Goal: Task Accomplishment & Management: Complete application form

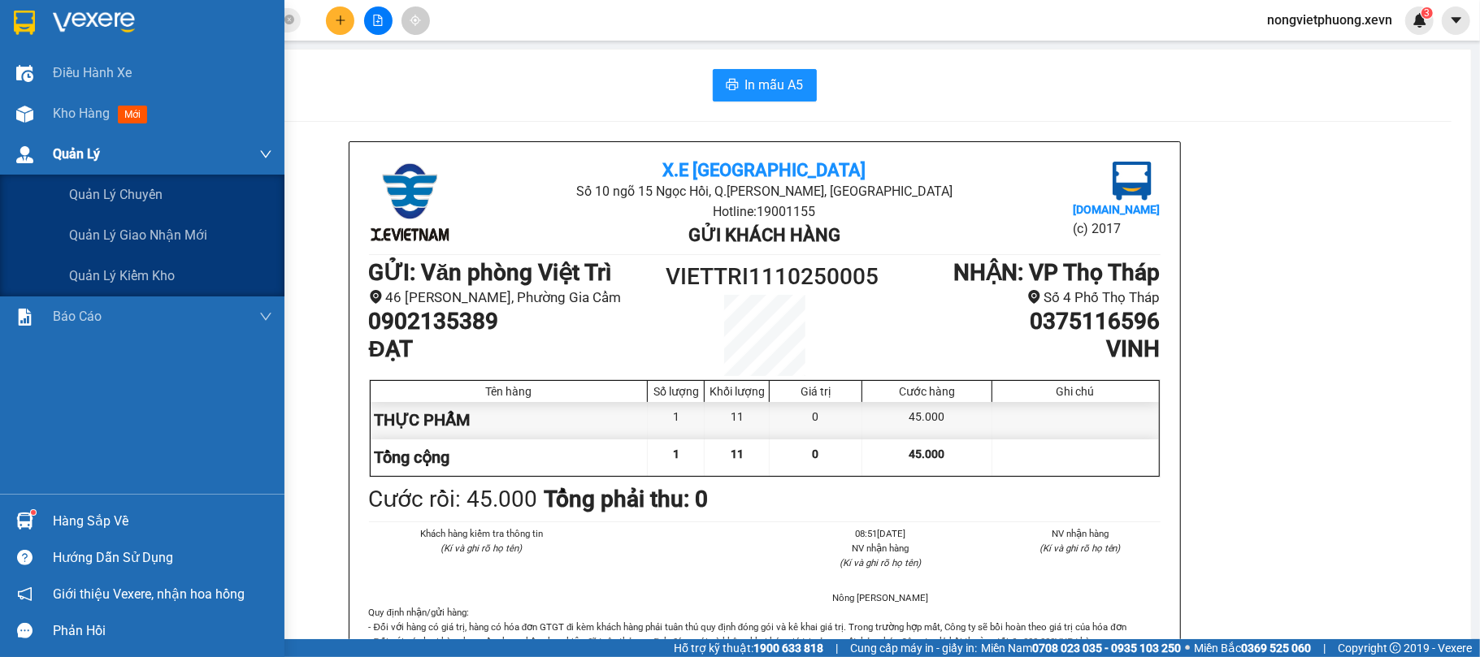
click at [47, 141] on div "Quản Lý" at bounding box center [142, 154] width 284 height 41
click at [59, 131] on div "Kho hàng mới" at bounding box center [162, 113] width 219 height 41
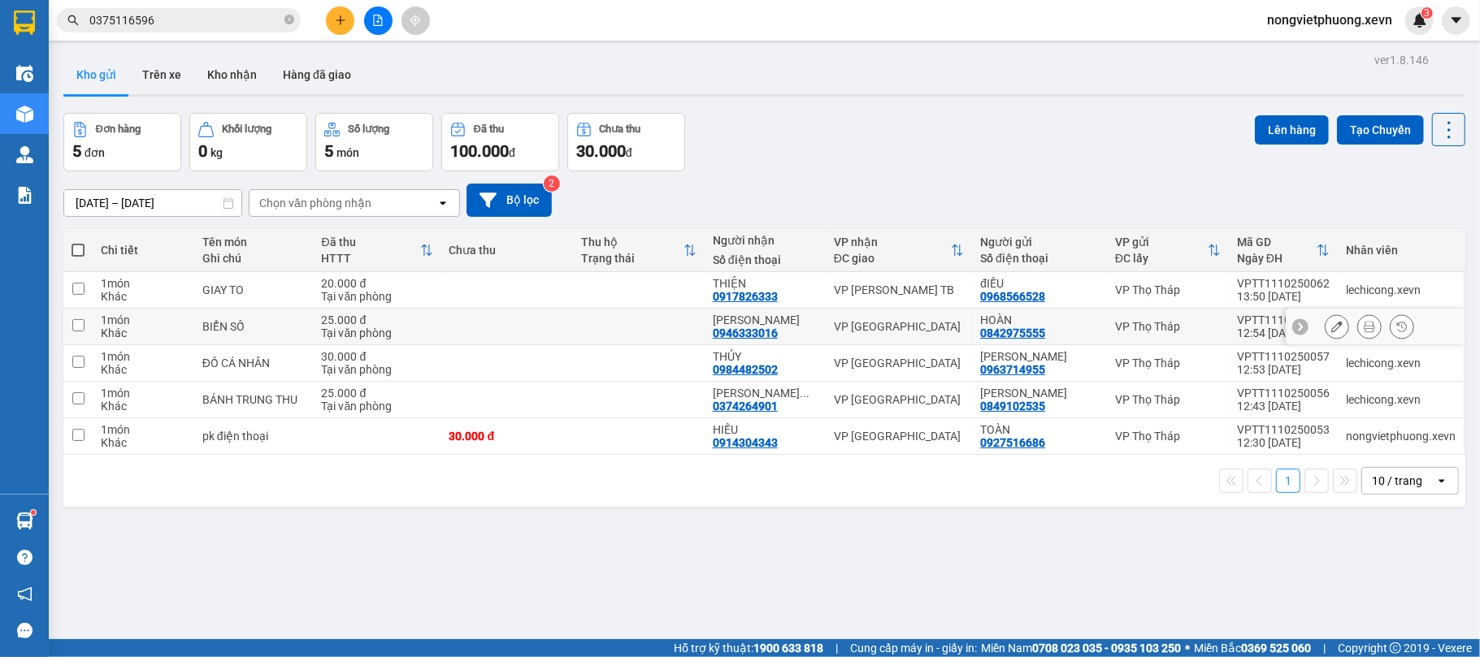
click at [635, 329] on td at bounding box center [639, 327] width 132 height 37
checkbox input "true"
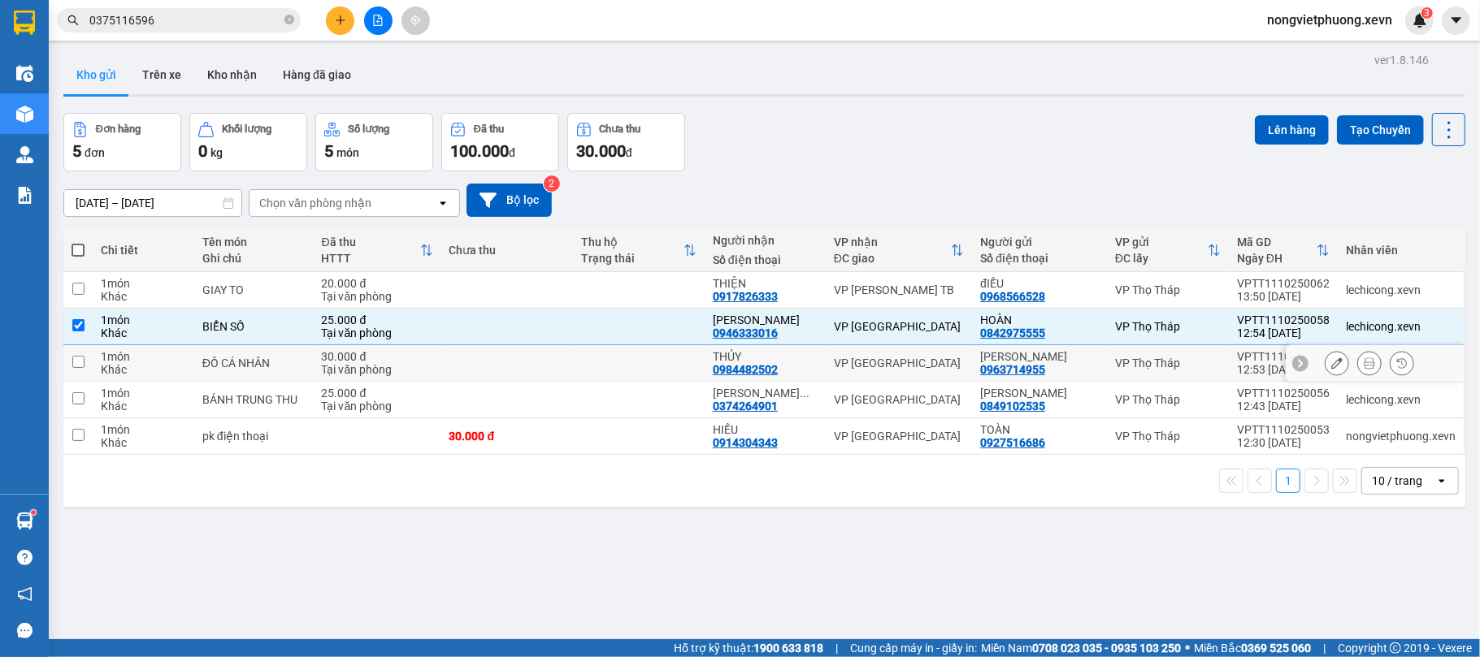
click at [628, 356] on td at bounding box center [639, 363] width 132 height 37
checkbox input "true"
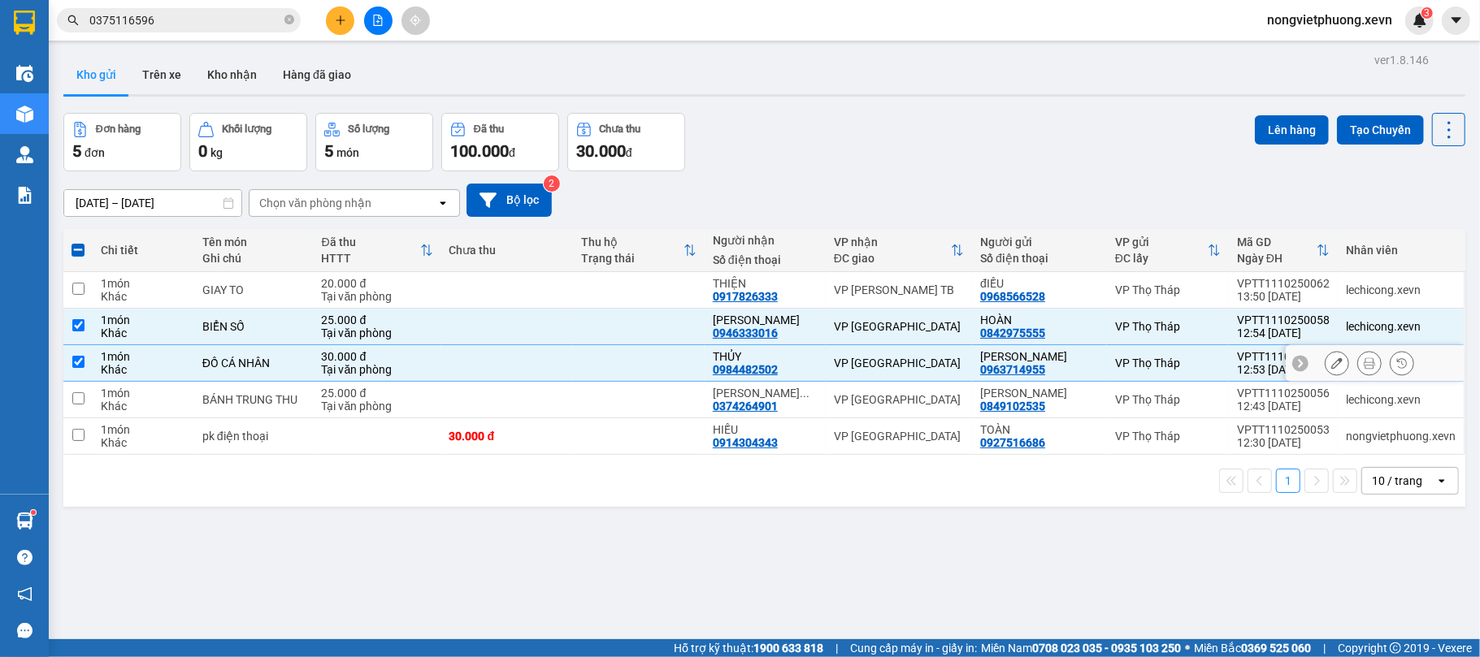
click at [626, 388] on td at bounding box center [639, 400] width 132 height 37
checkbox input "true"
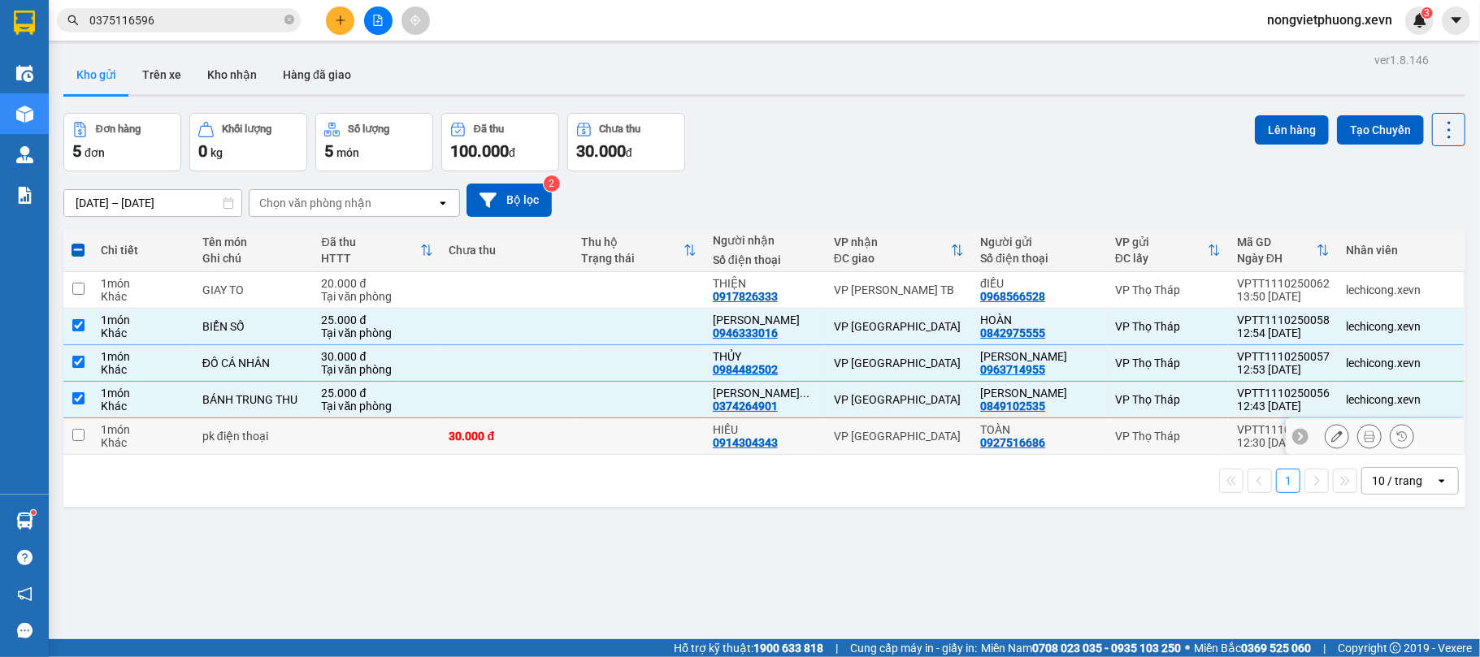
click at [634, 443] on td at bounding box center [639, 437] width 132 height 37
checkbox input "true"
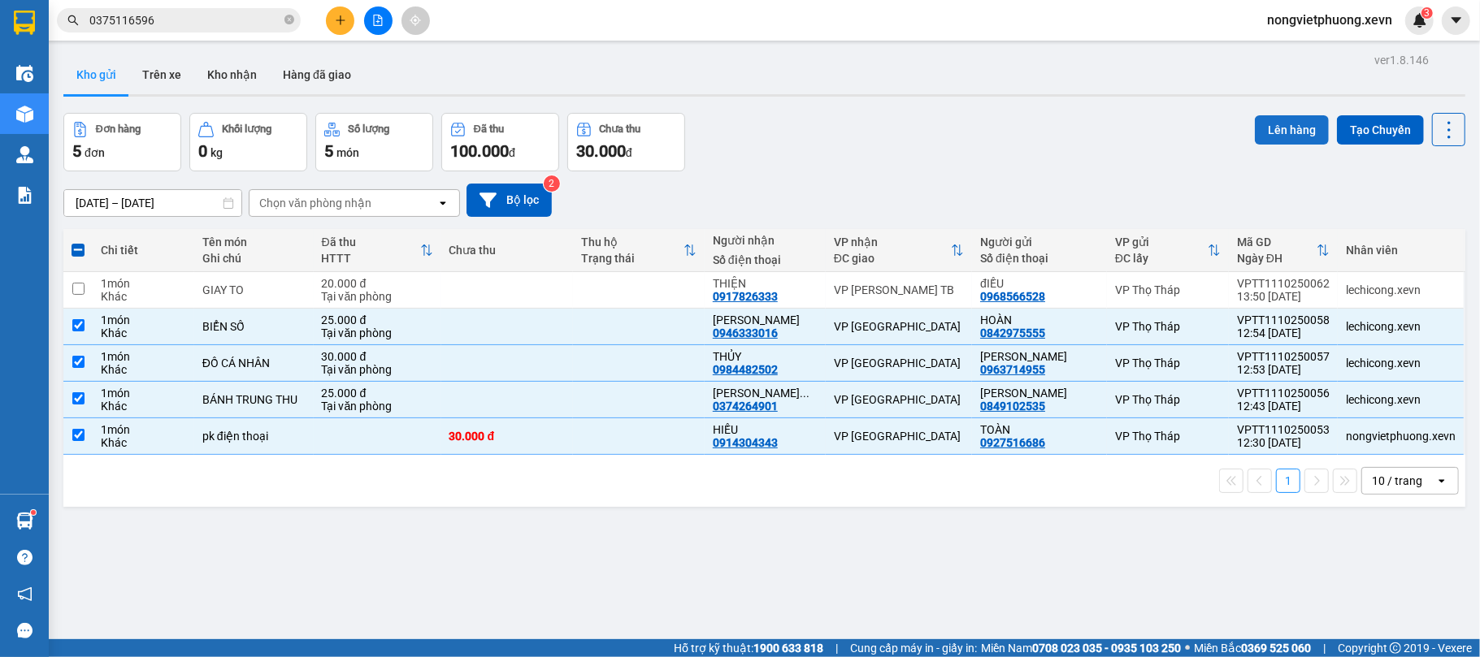
click at [1262, 120] on button "Lên hàng" at bounding box center [1292, 129] width 74 height 29
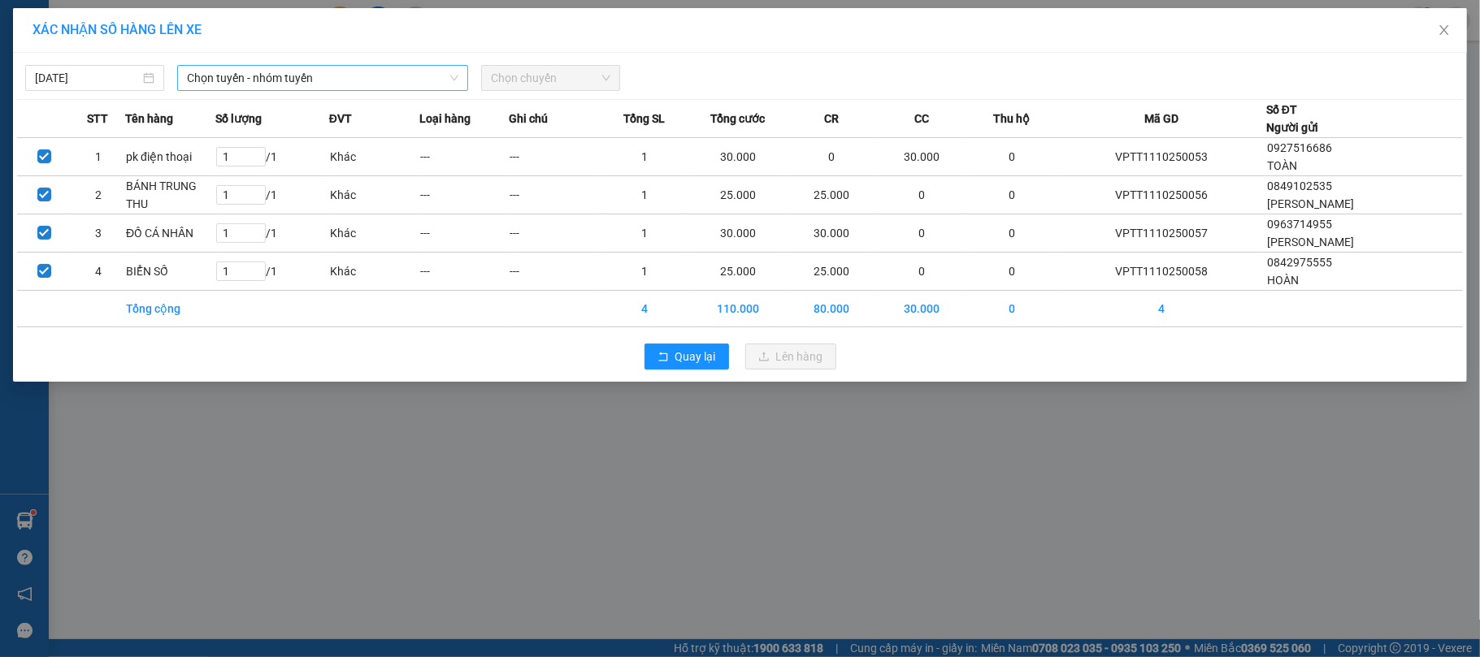
click at [346, 66] on span "Chọn tuyến - nhóm tuyến" at bounding box center [322, 78] width 271 height 24
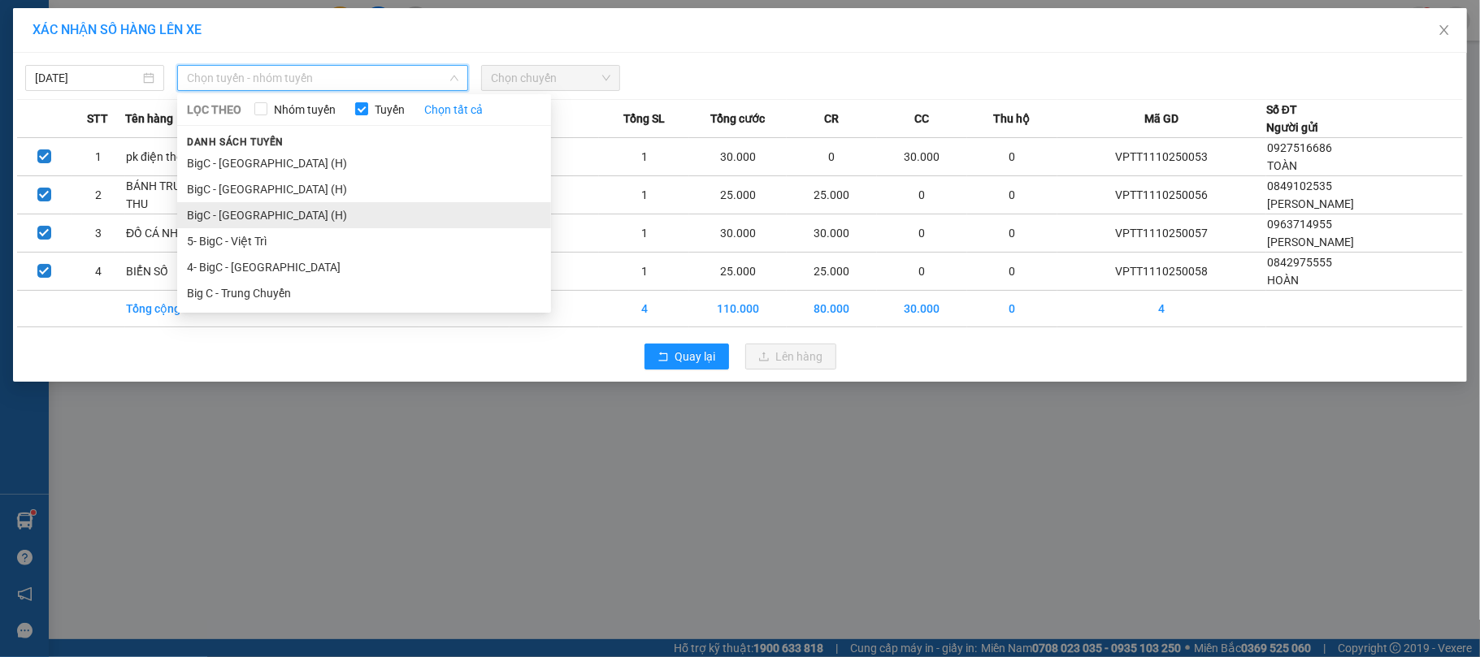
click at [387, 215] on li "BigC - [GEOGRAPHIC_DATA] (H)" at bounding box center [364, 215] width 374 height 26
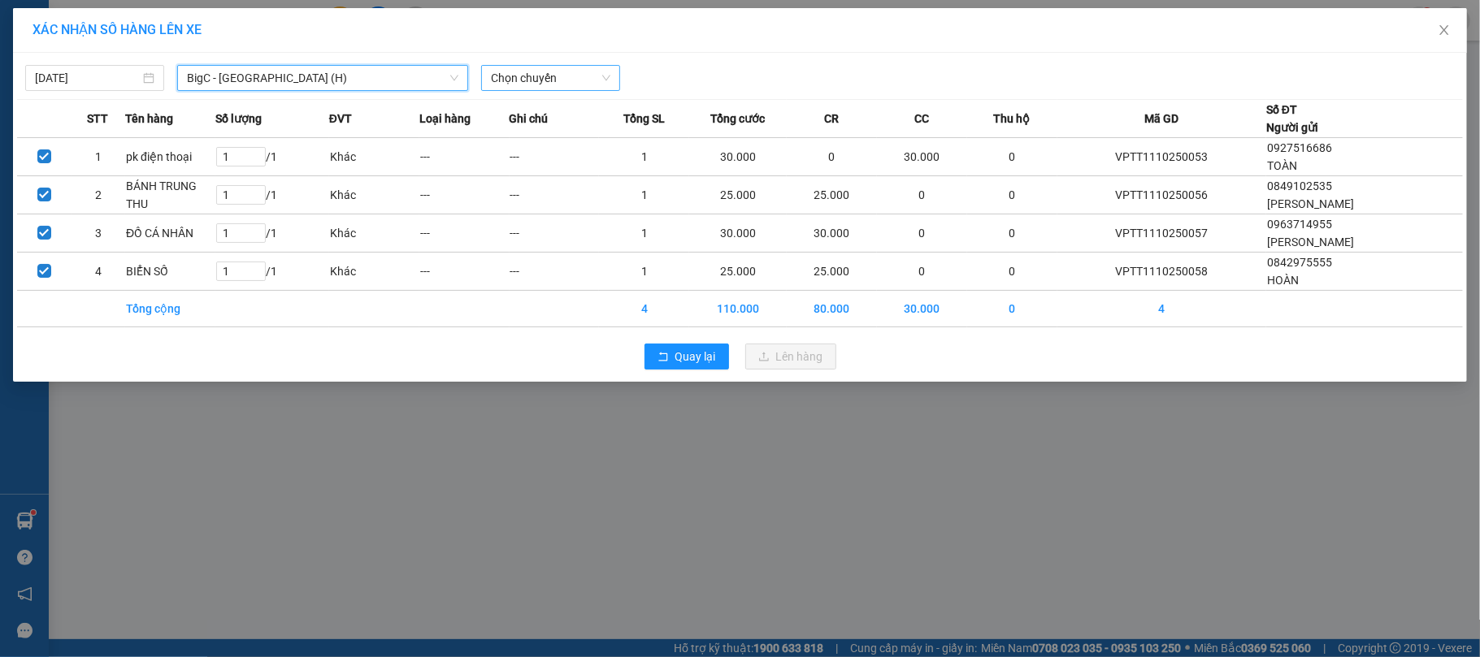
click at [553, 68] on span "Chọn chuyến" at bounding box center [550, 78] width 119 height 24
type input "1400"
click at [596, 137] on div "Thêm chuyến " 14:00 "" at bounding box center [567, 138] width 173 height 28
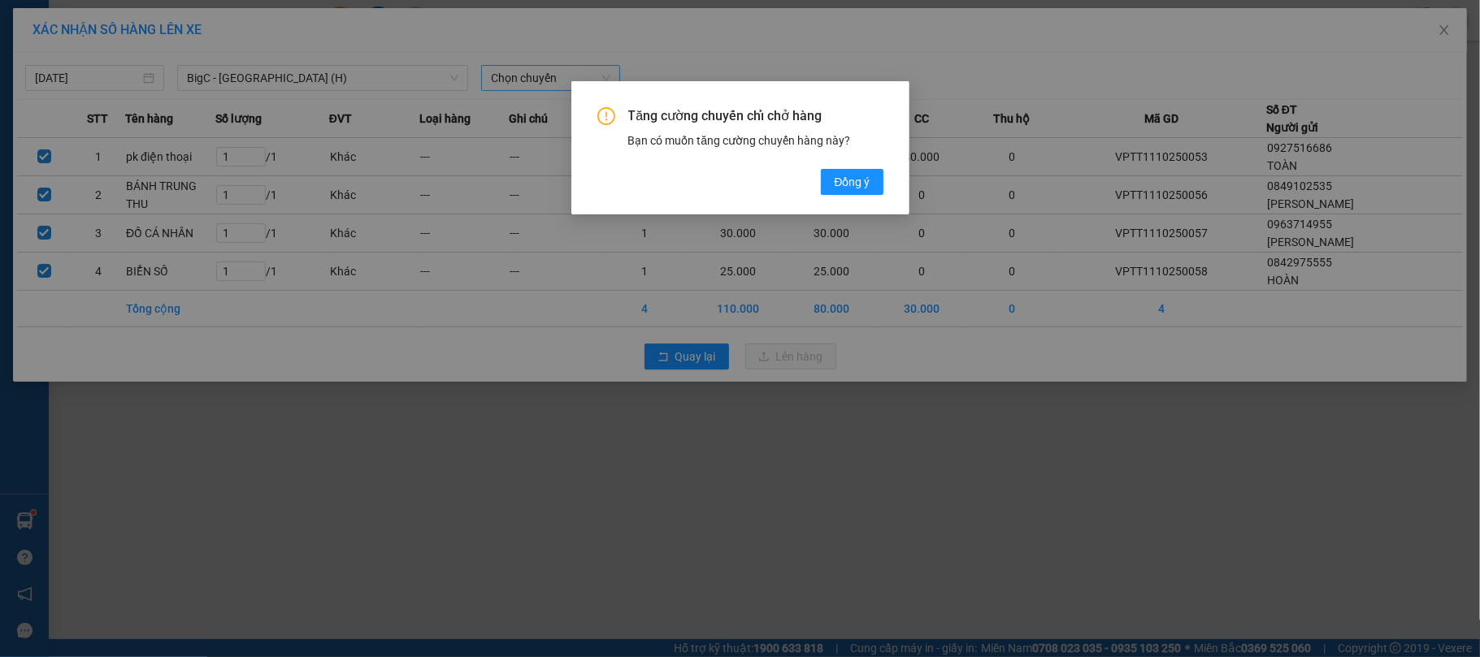
click at [870, 199] on div "Tăng cường chuyến chỉ chở hàng Bạn có muốn tăng cường chuyến hàng này? [GEOGRAP…" at bounding box center [740, 147] width 338 height 133
click at [866, 189] on span "Đồng ý" at bounding box center [852, 182] width 36 height 18
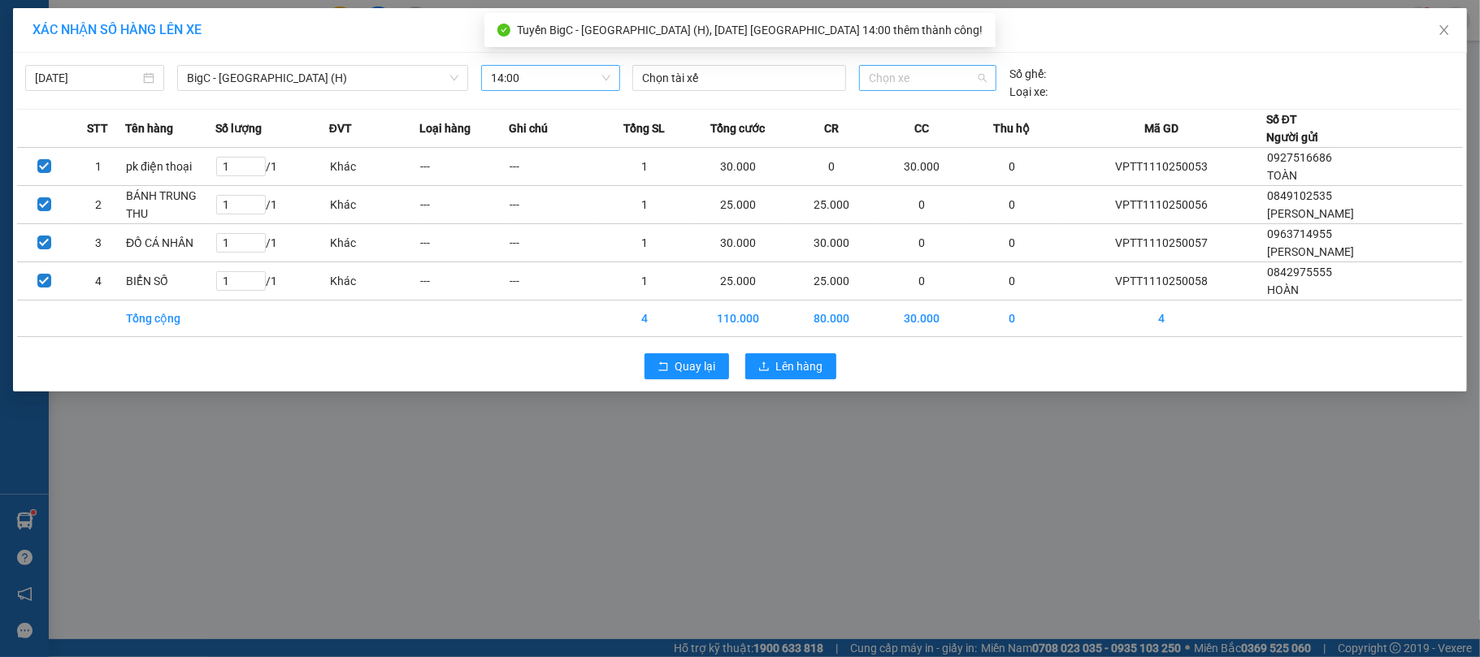
click at [980, 80] on span "Chọn xe" at bounding box center [928, 78] width 119 height 24
type input "06071"
click at [941, 95] on body "Kết quả tìm kiếm ( 10 ) Bộ lọc Mã ĐH Trạng thái Món hàng Thu hộ Tổng cước Chưa …" at bounding box center [740, 328] width 1480 height 657
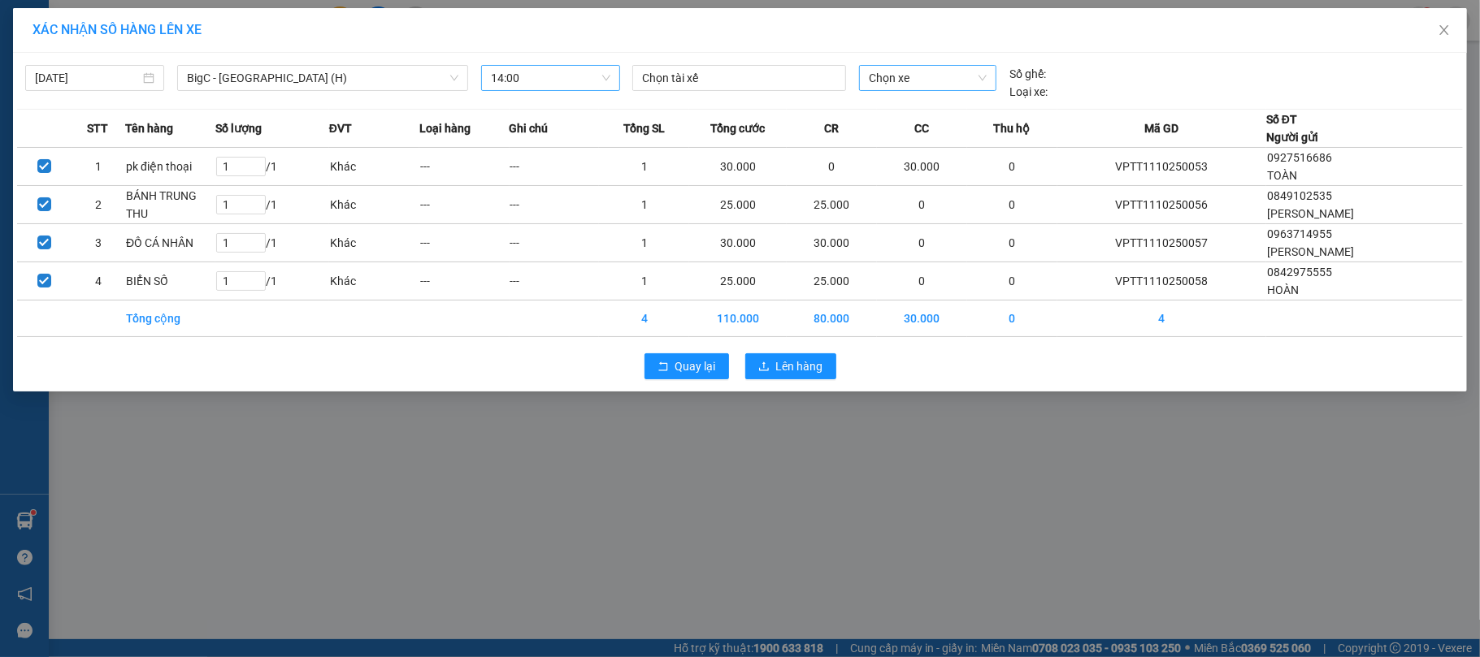
click at [925, 76] on span "Chọn xe" at bounding box center [928, 78] width 119 height 24
type input "06071"
click at [896, 108] on div "29K-060.71" at bounding box center [928, 111] width 119 height 18
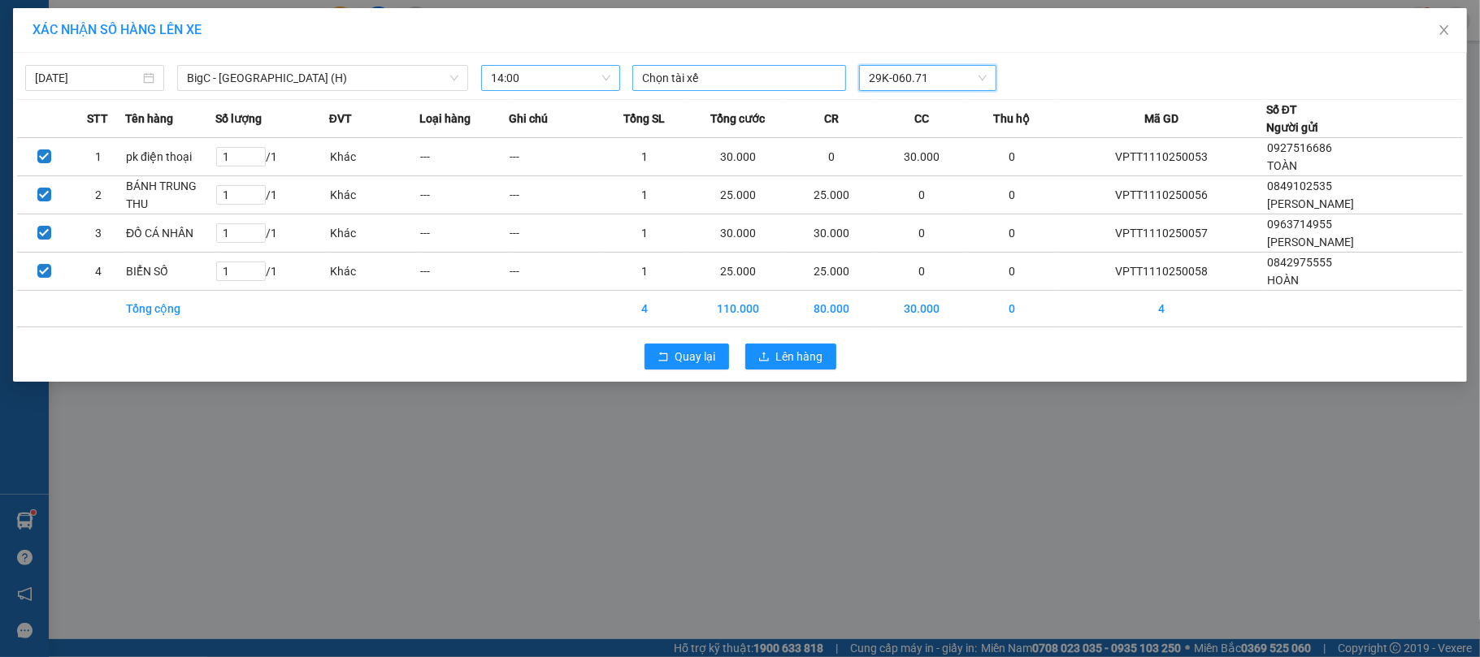
click at [753, 89] on div "Chọn tài xế" at bounding box center [739, 78] width 214 height 26
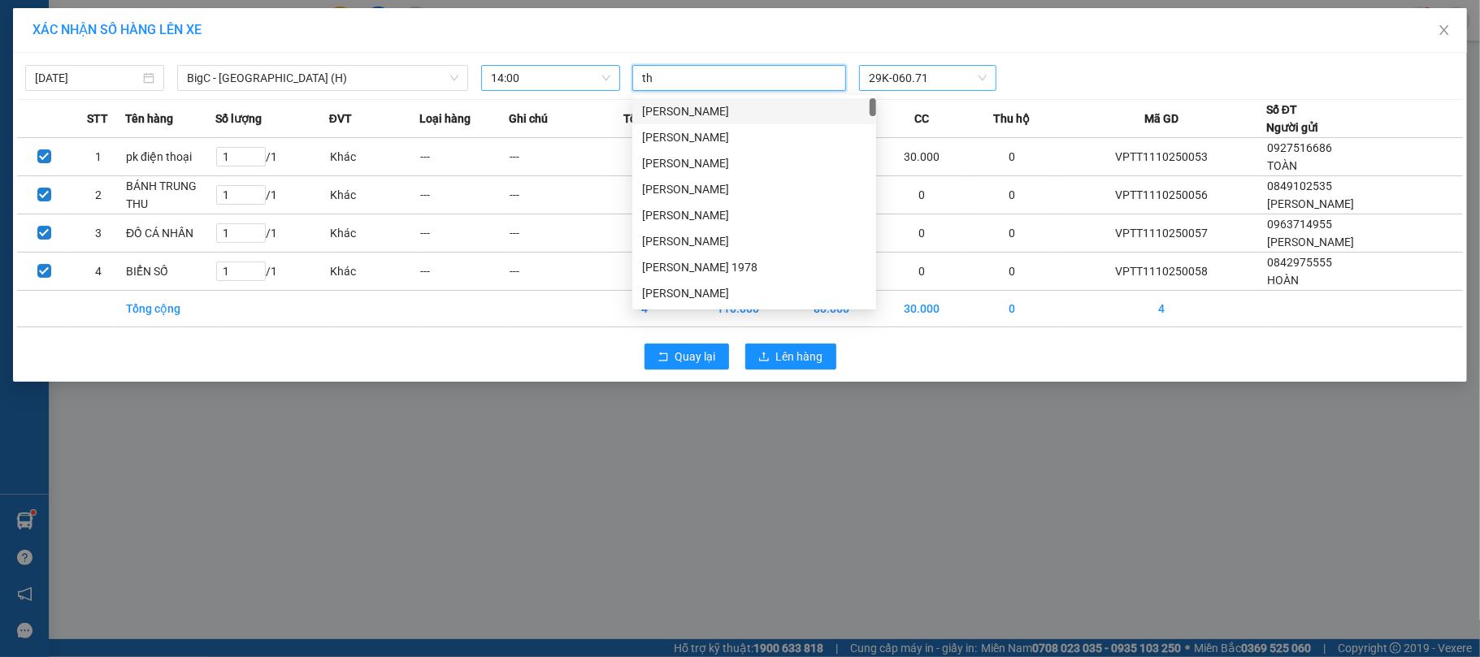
type input "thi"
click at [741, 156] on div "[PERSON_NAME]" at bounding box center [754, 163] width 224 height 18
click at [1038, 80] on div "[PERSON_NAME] 29K-060.71" at bounding box center [928, 78] width 604 height 27
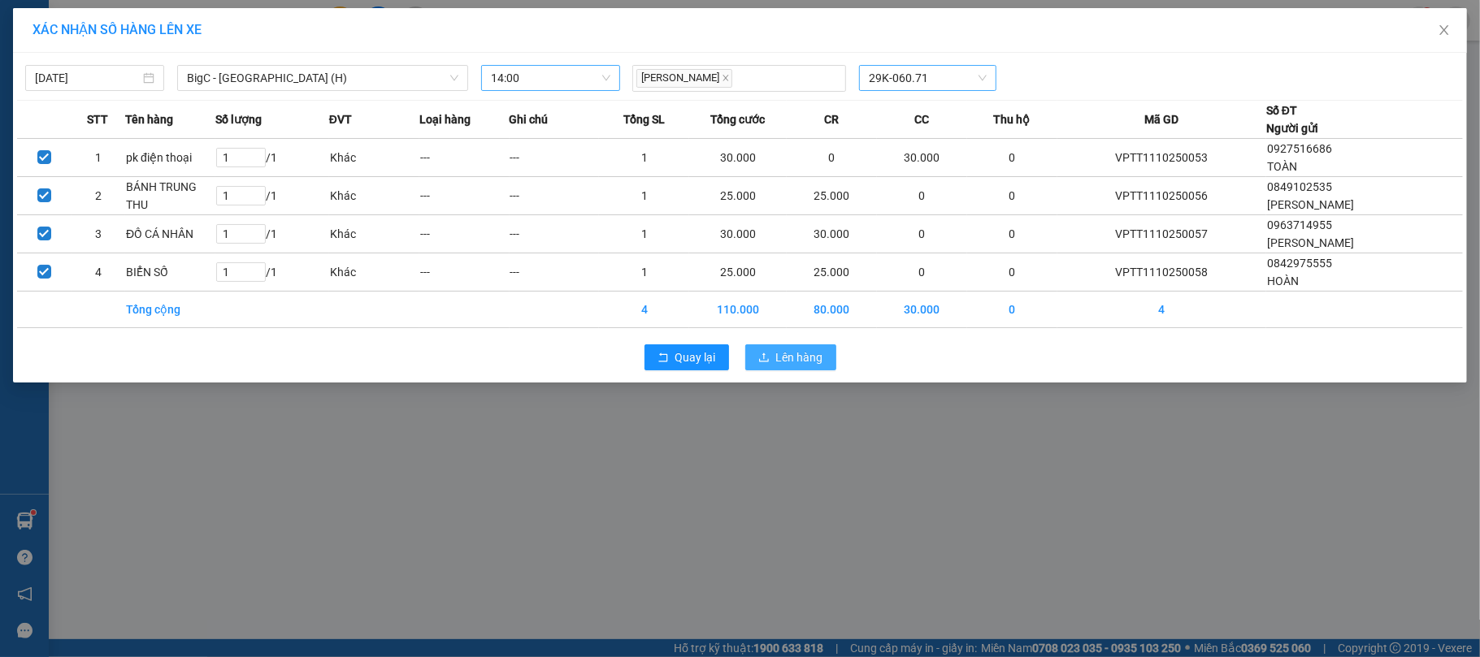
click at [781, 353] on span "Lên hàng" at bounding box center [799, 358] width 47 height 18
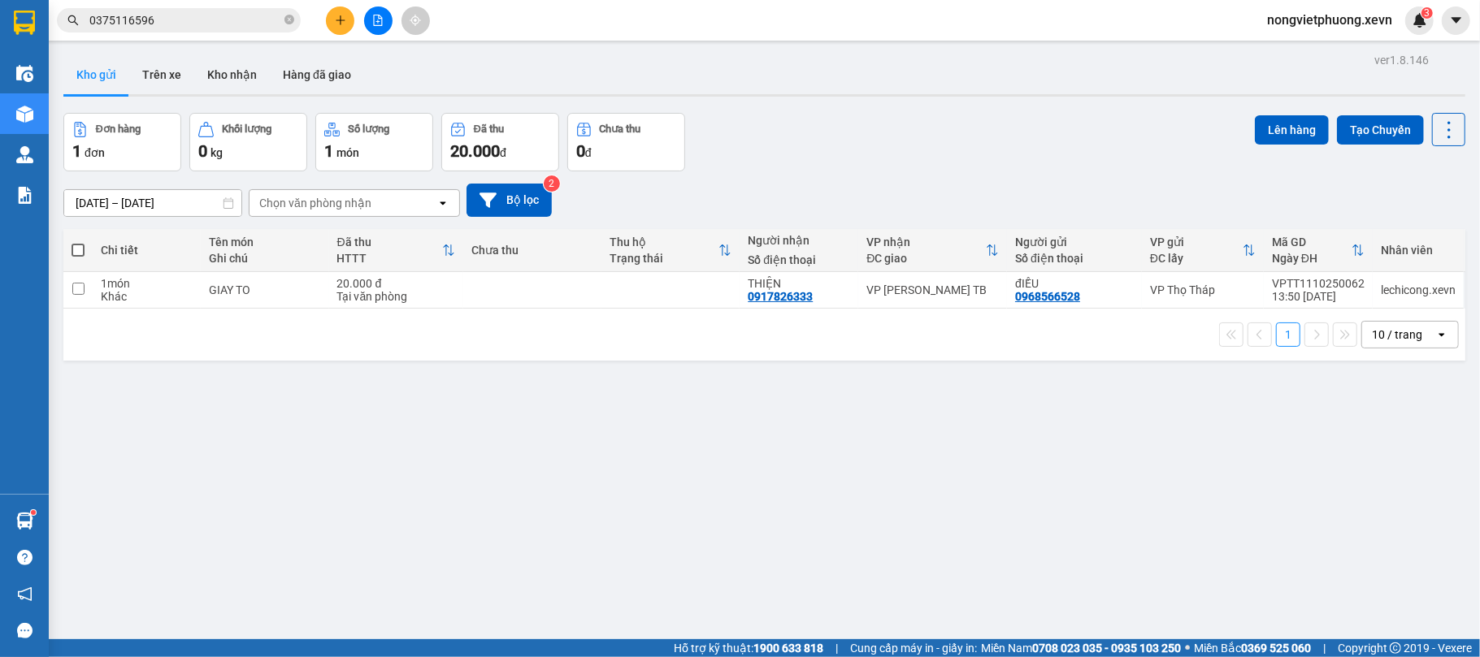
click at [189, 11] on input "0375116596" at bounding box center [185, 20] width 192 height 18
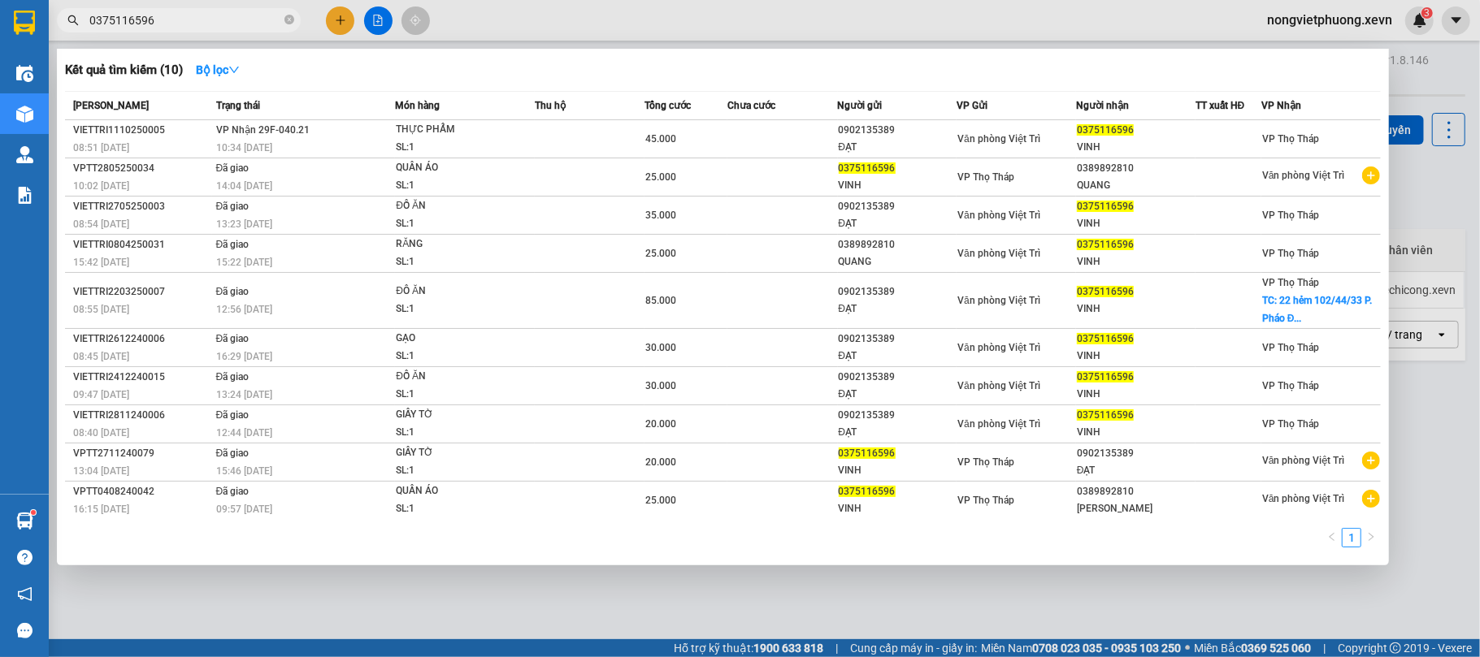
click at [189, 11] on input "0375116596" at bounding box center [185, 20] width 192 height 18
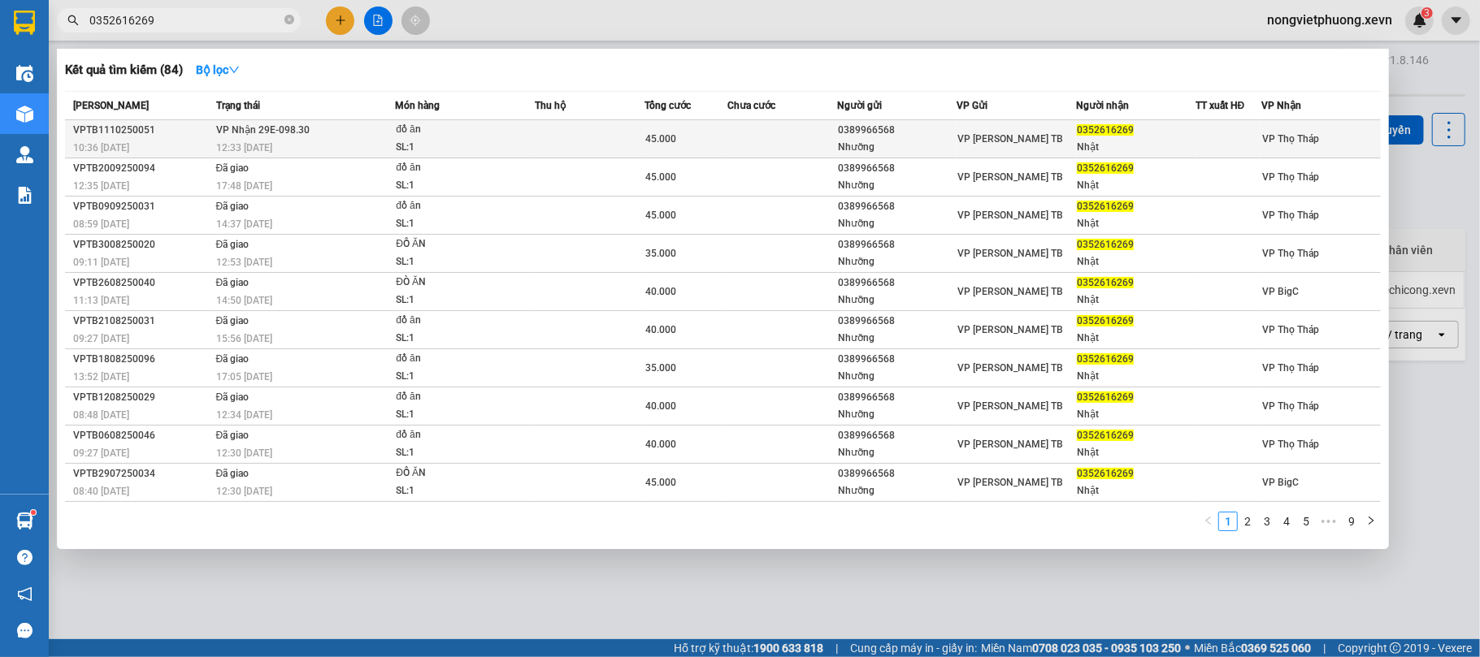
type input "0352616269"
click at [1009, 143] on span "VP [PERSON_NAME] TB" at bounding box center [1010, 138] width 106 height 11
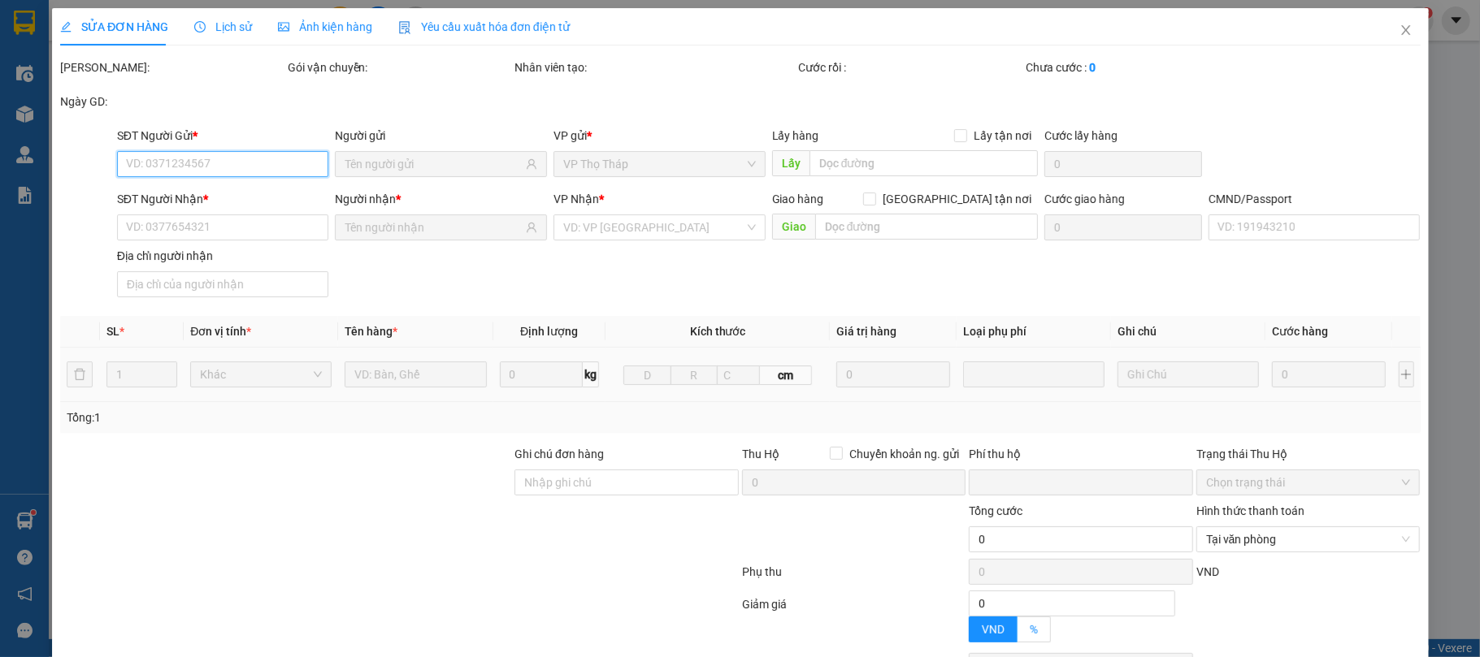
scroll to position [150, 0]
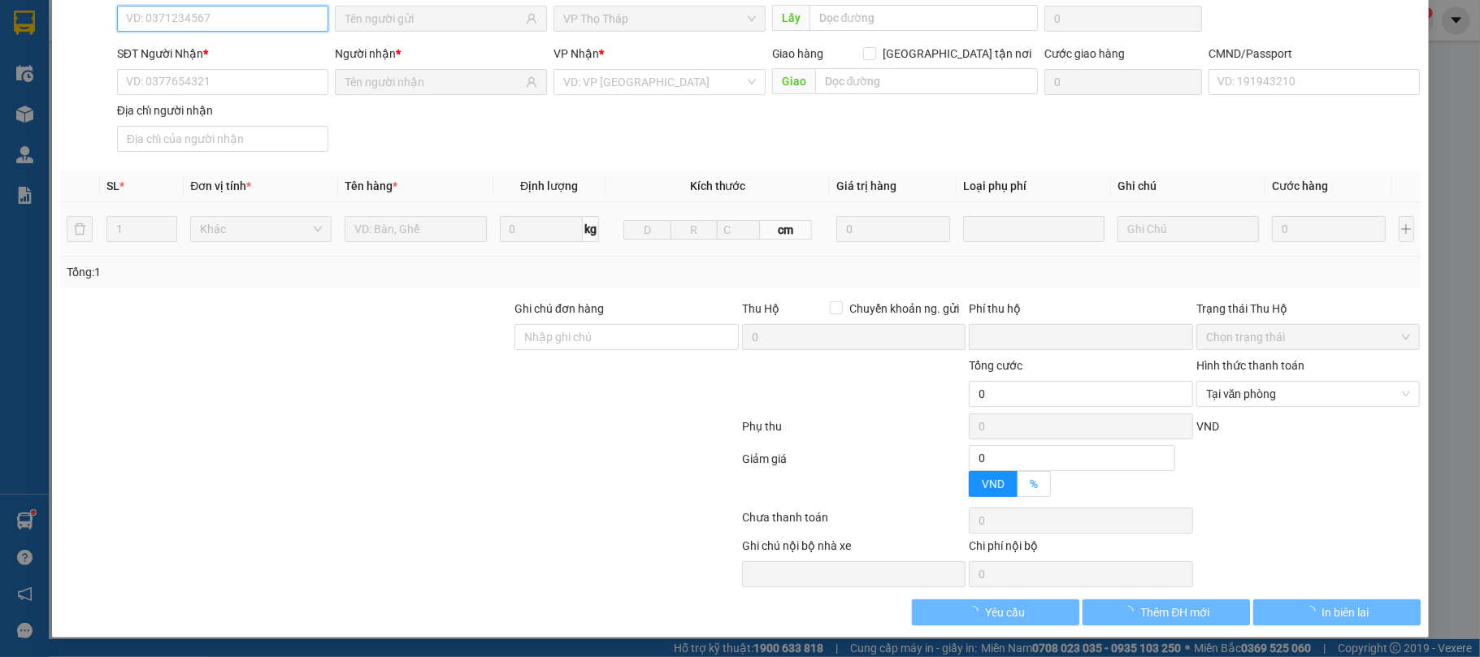
type input "0389966568"
type input "Nhưỡng"
type input "0352616269"
type input "Nhật"
type input "034203005060 [PERSON_NAME]"
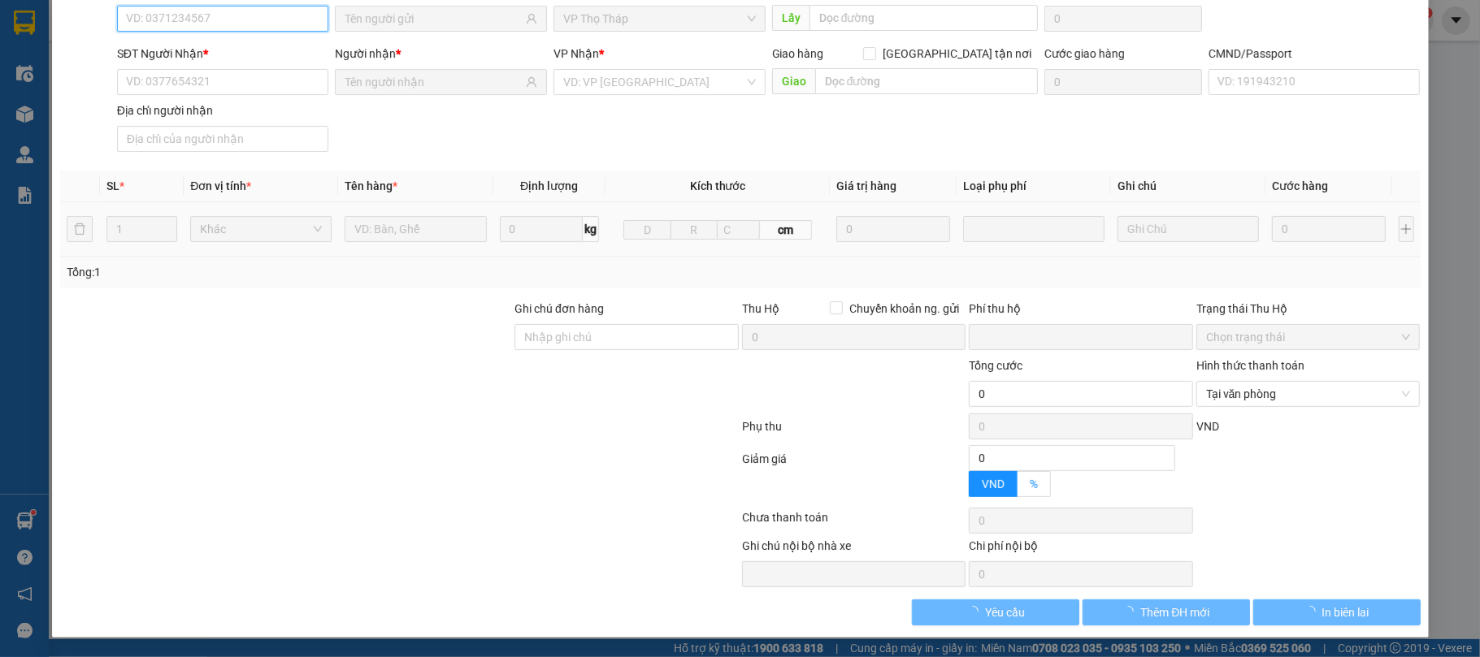
type input "0"
type input "45.000"
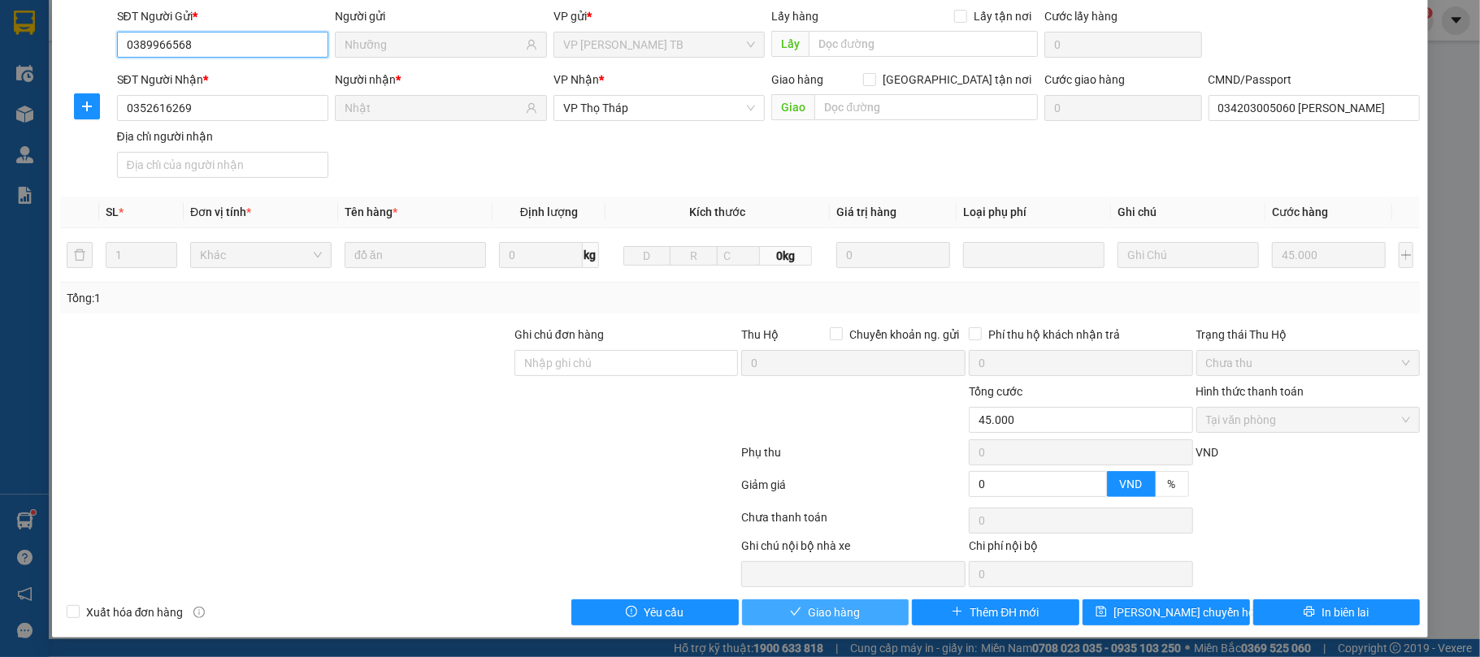
scroll to position [124, 0]
click at [822, 605] on span "Giao hàng" at bounding box center [834, 613] width 52 height 18
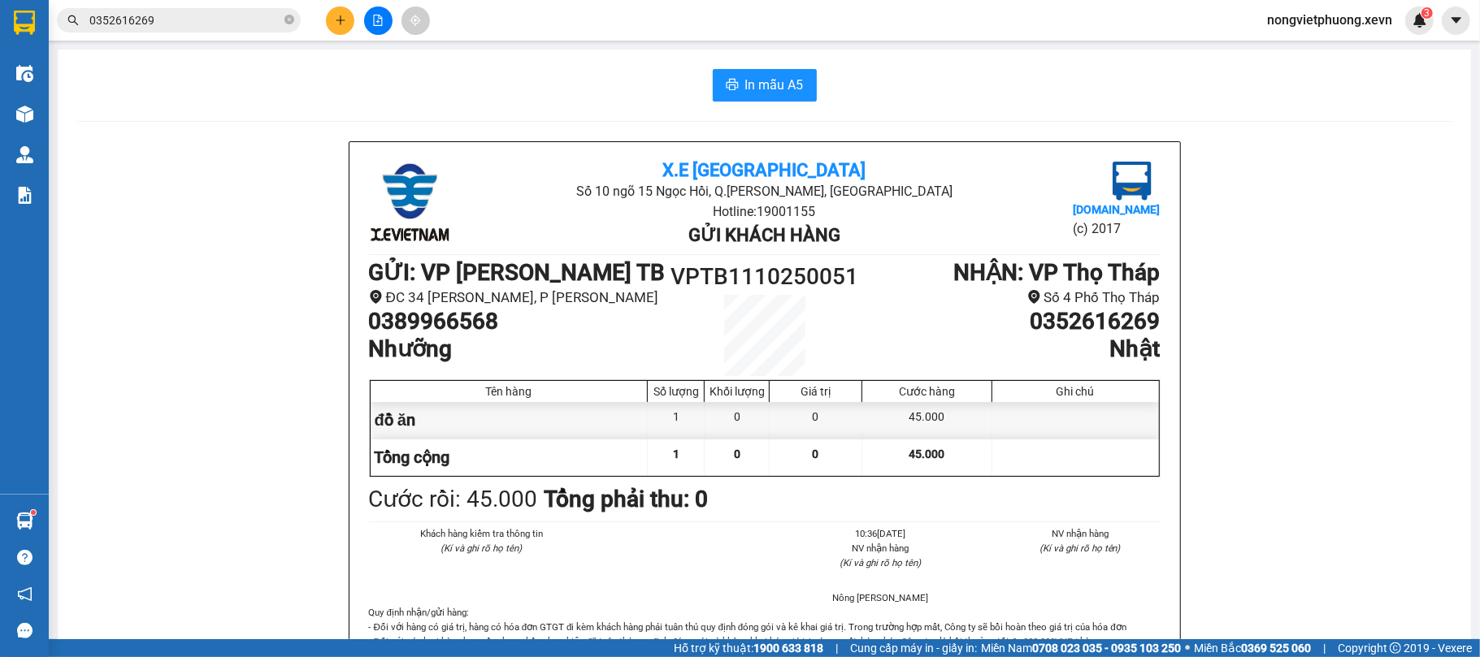
click at [349, 23] on button at bounding box center [340, 21] width 28 height 28
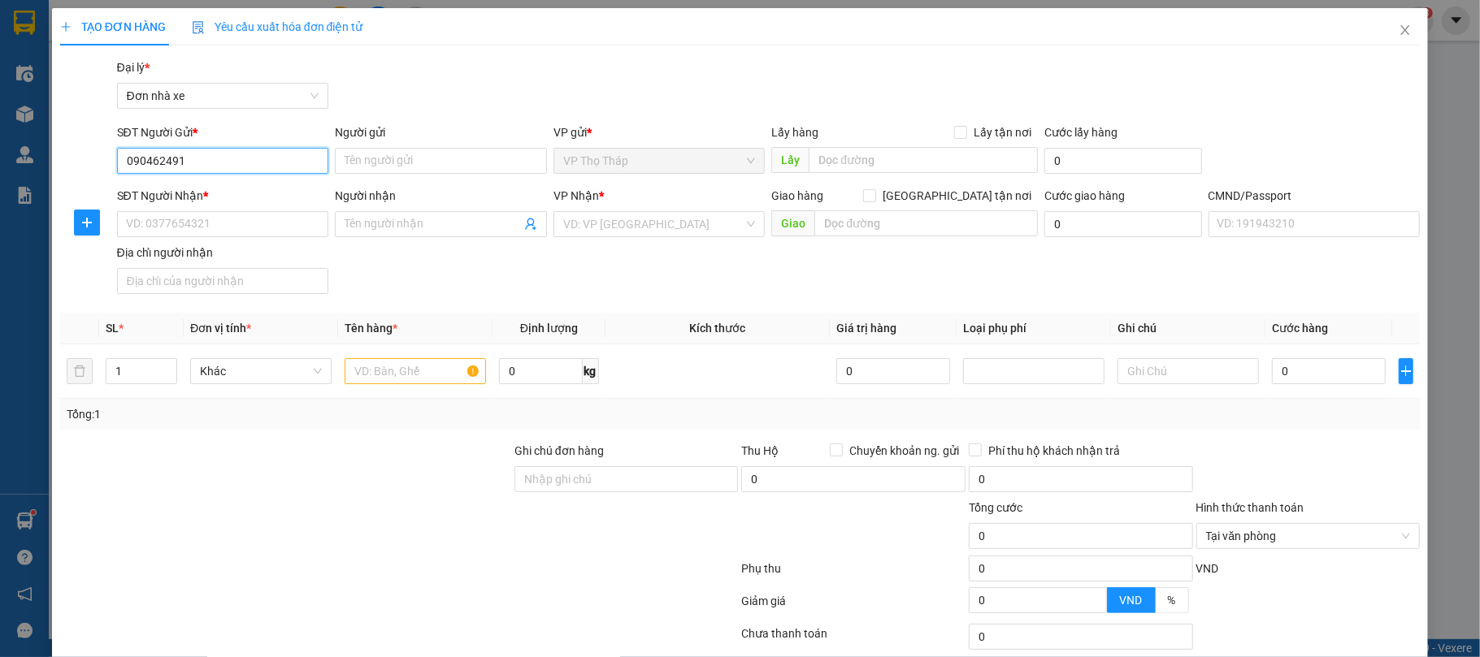
type input "0904624912"
click at [202, 193] on div "0904624912 - PHƯƠNG ĐÔNG" at bounding box center [220, 194] width 190 height 18
type input "PHƯƠNG ĐÔNG"
type input "0911661811"
type input "NAM"
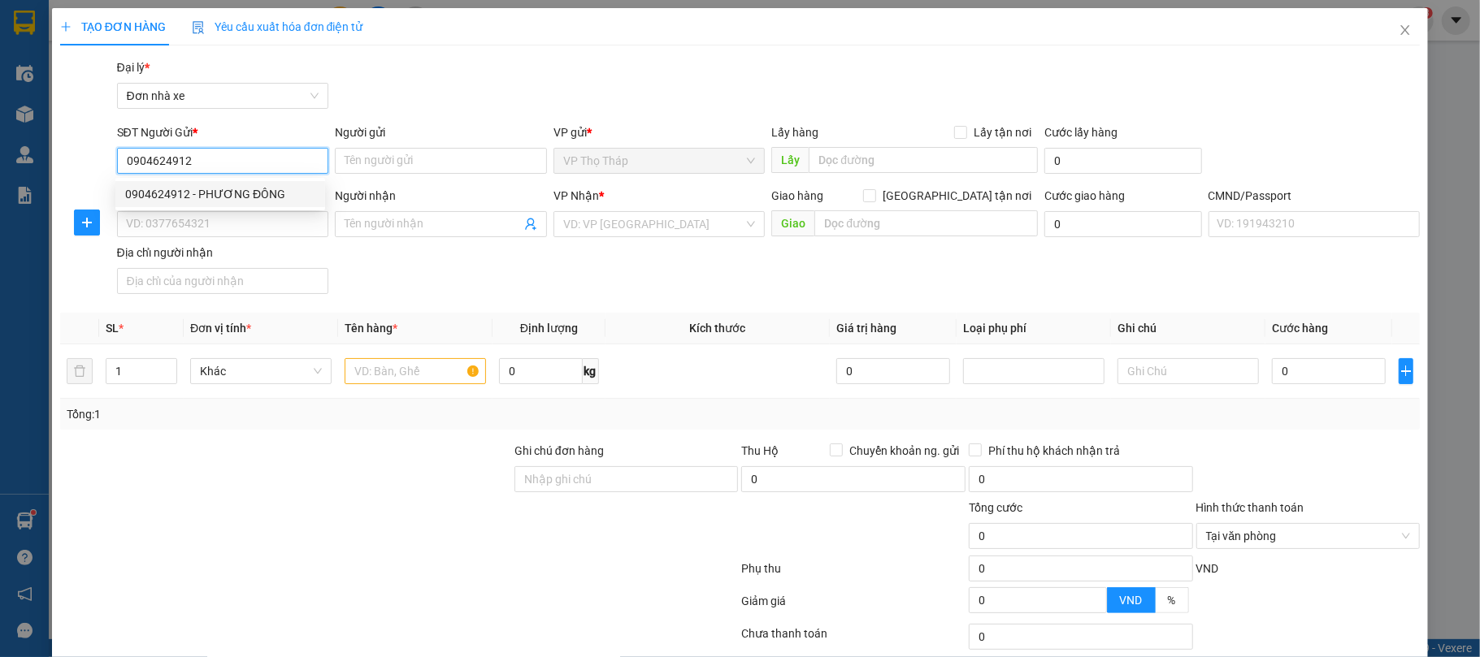
type input "[PERSON_NAME] 034091005792"
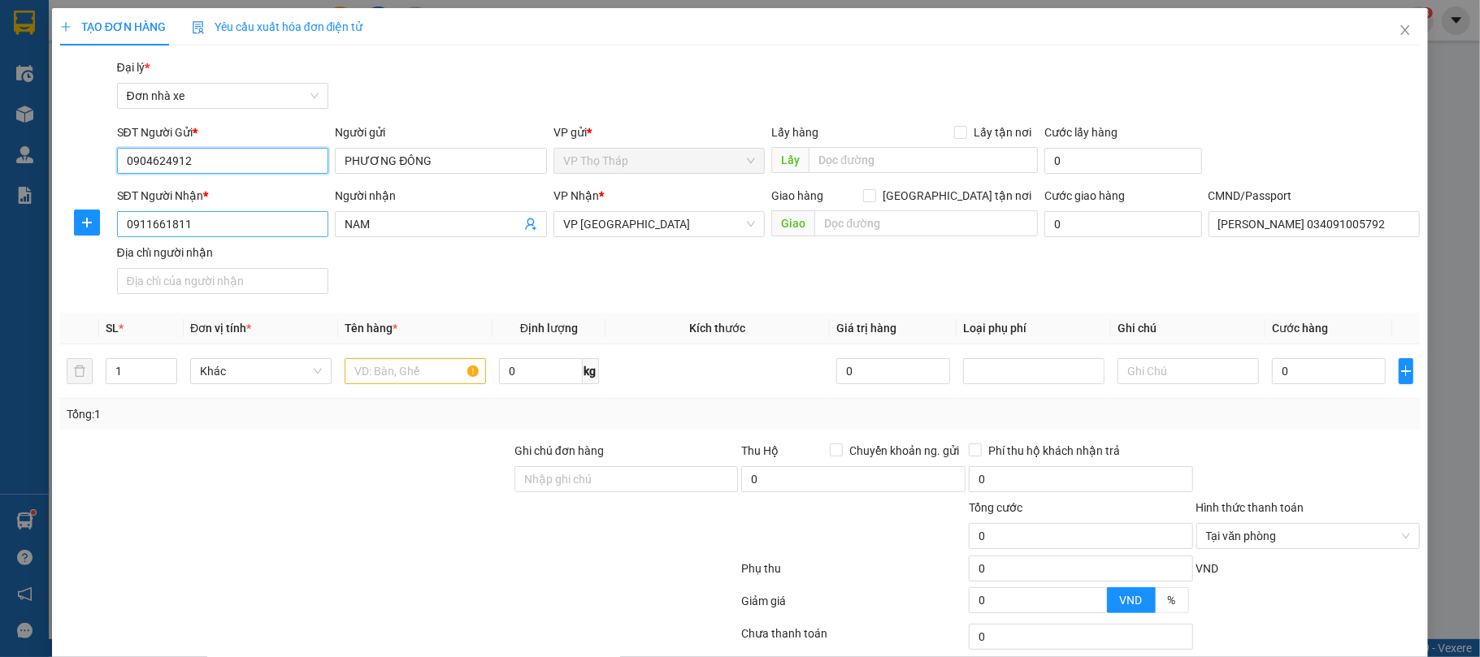
type input "0904624912"
click at [192, 222] on input "0911661811" at bounding box center [223, 224] width 212 height 26
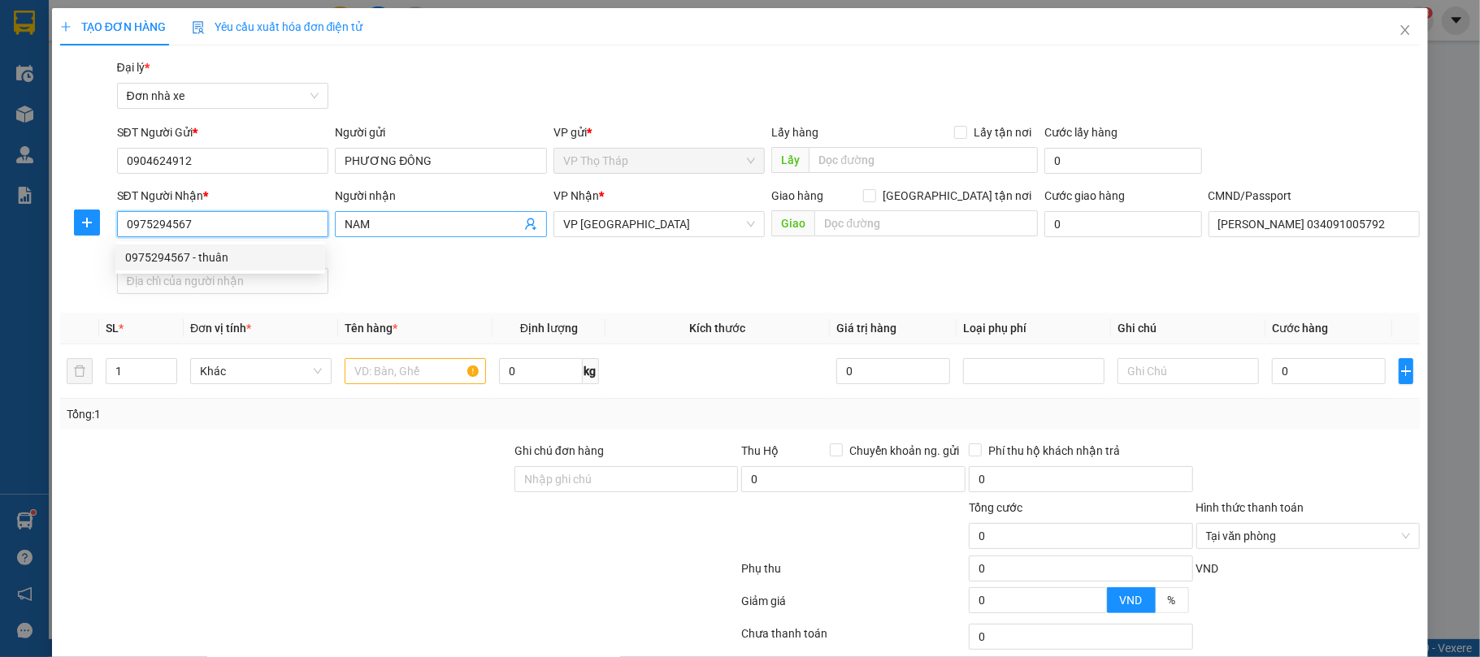
type input "0975294567"
drag, startPoint x: 393, startPoint y: 224, endPoint x: 300, endPoint y: 212, distance: 94.3
click at [300, 212] on div "SĐT Người Nhận * 0975294567 Người nhận NAM NAM VP Nhận * VP Ninh Bình Giao hàng…" at bounding box center [769, 244] width 1310 height 114
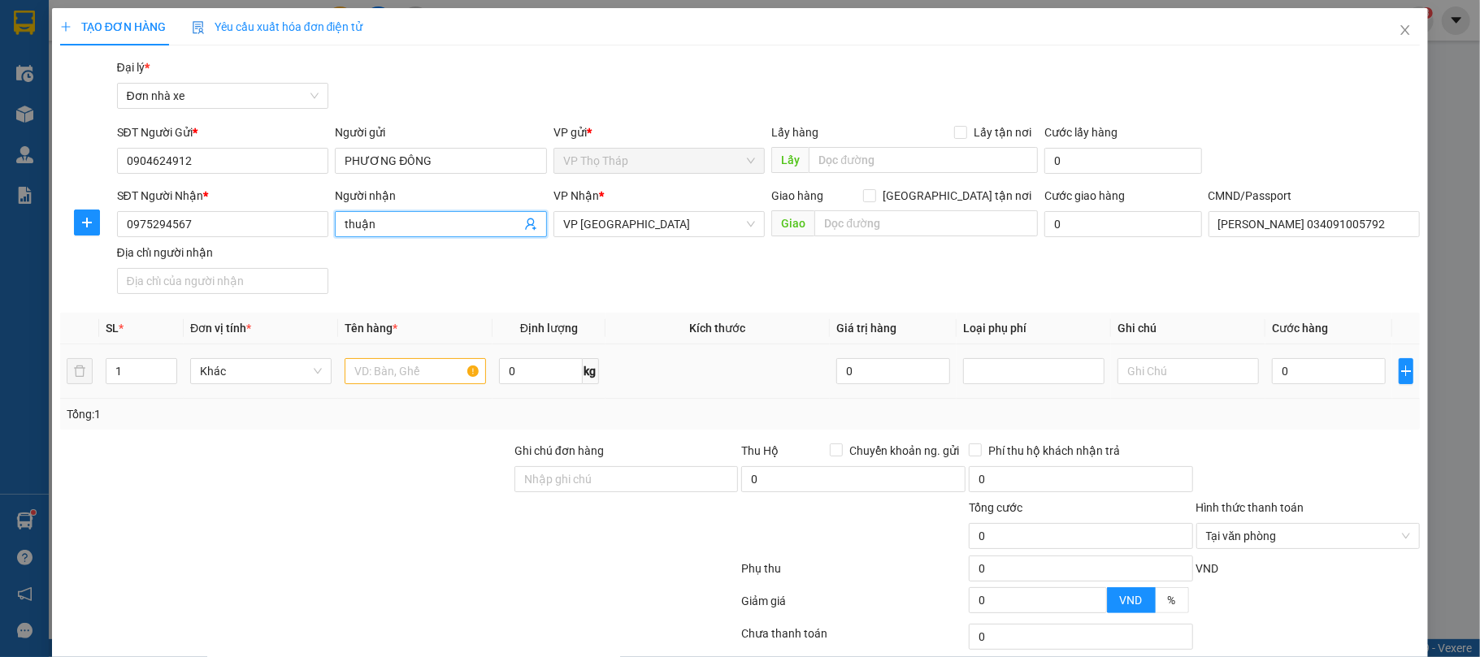
type input "thuận"
click at [421, 371] on input "text" at bounding box center [415, 371] width 141 height 26
type input "phim cách nhiệt"
click at [531, 374] on input "0" at bounding box center [540, 371] width 83 height 26
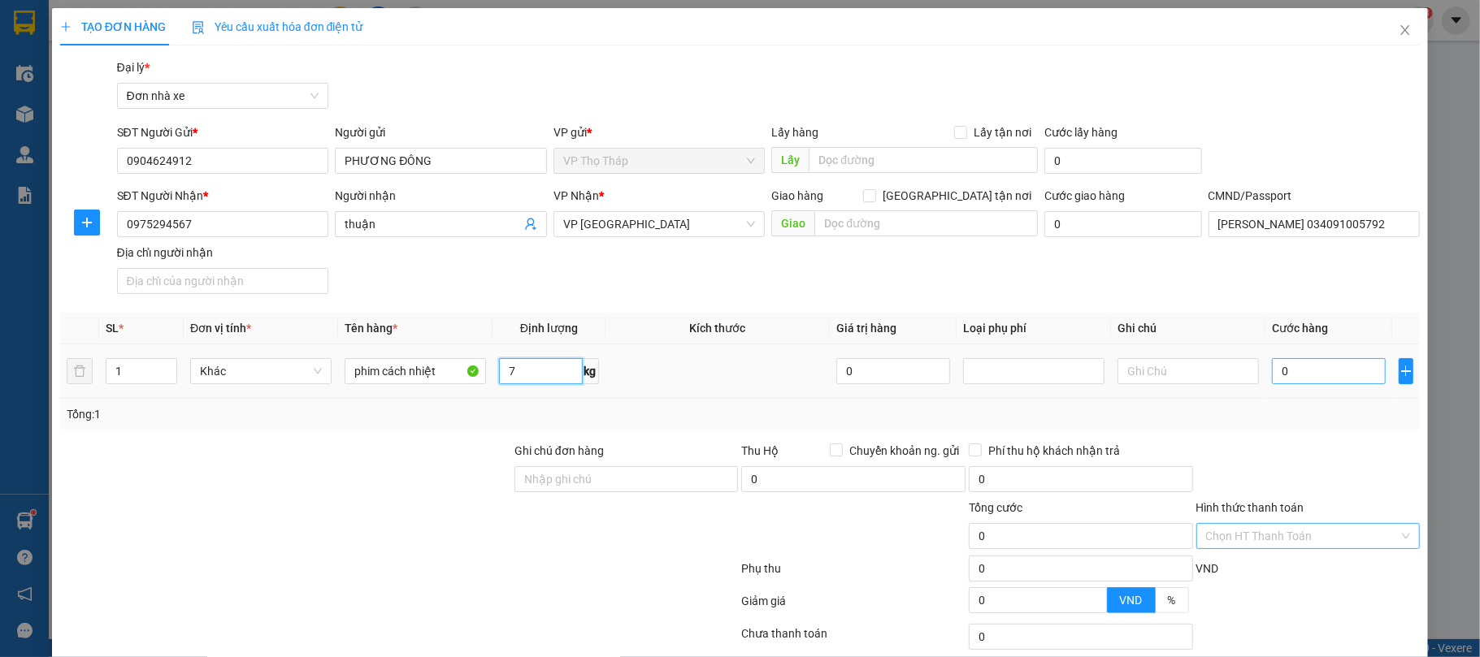
type input "7"
click at [1337, 380] on input "0" at bounding box center [1329, 371] width 114 height 26
type input "8"
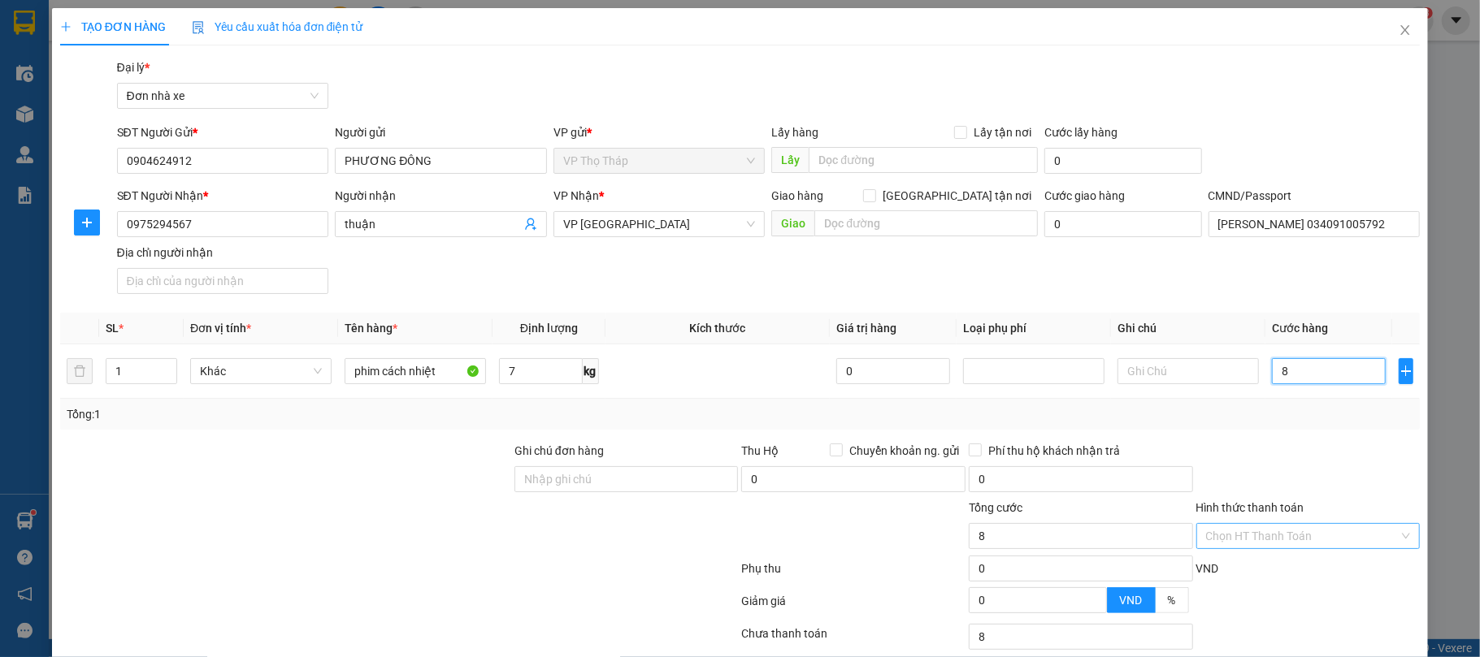
type input "80"
click at [1356, 446] on div at bounding box center [1309, 470] width 228 height 57
type input "80.000"
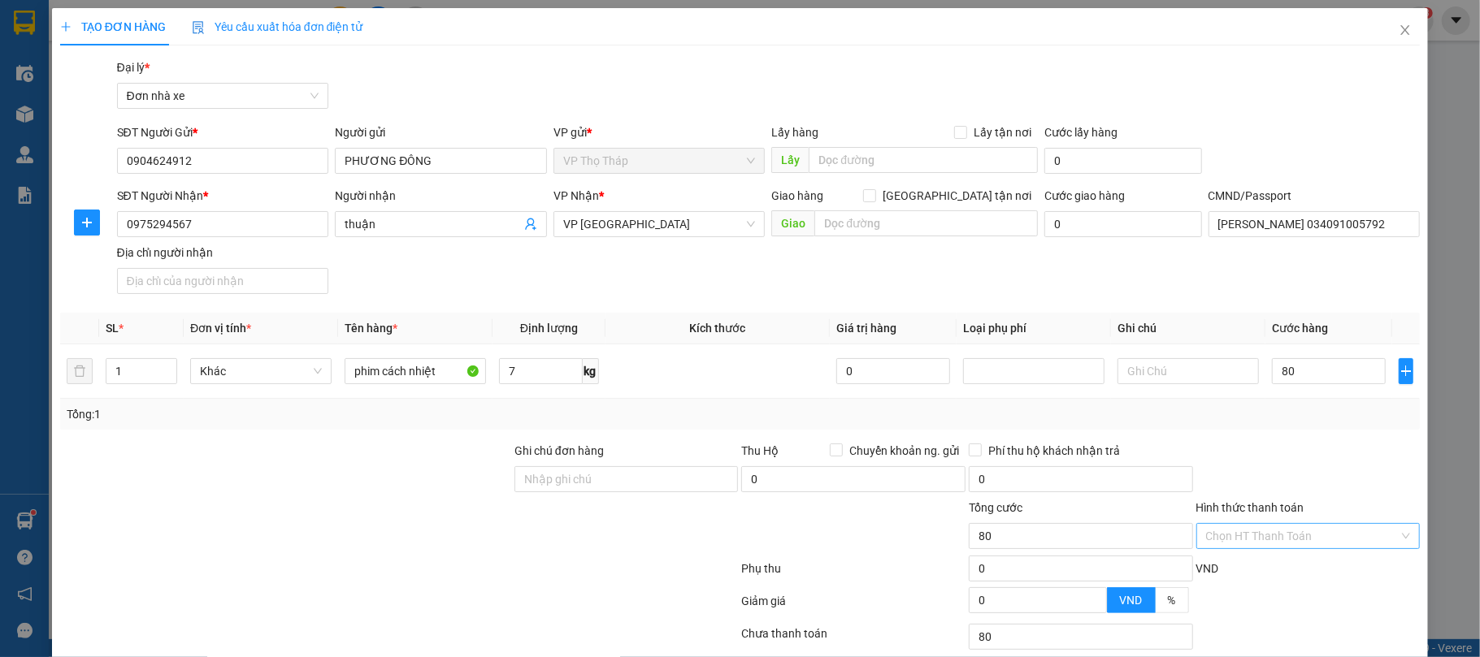
type input "80.000"
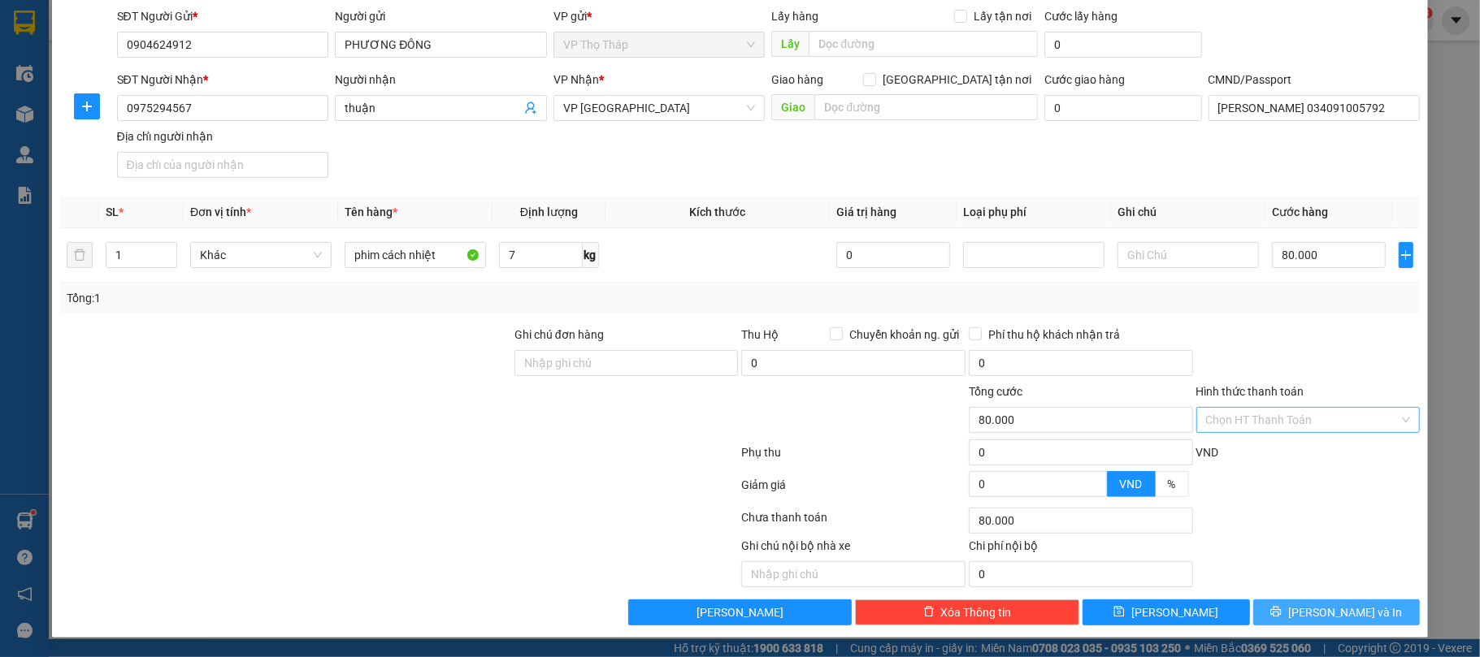
click at [1275, 614] on button "[PERSON_NAME] và In" at bounding box center [1336, 613] width 167 height 26
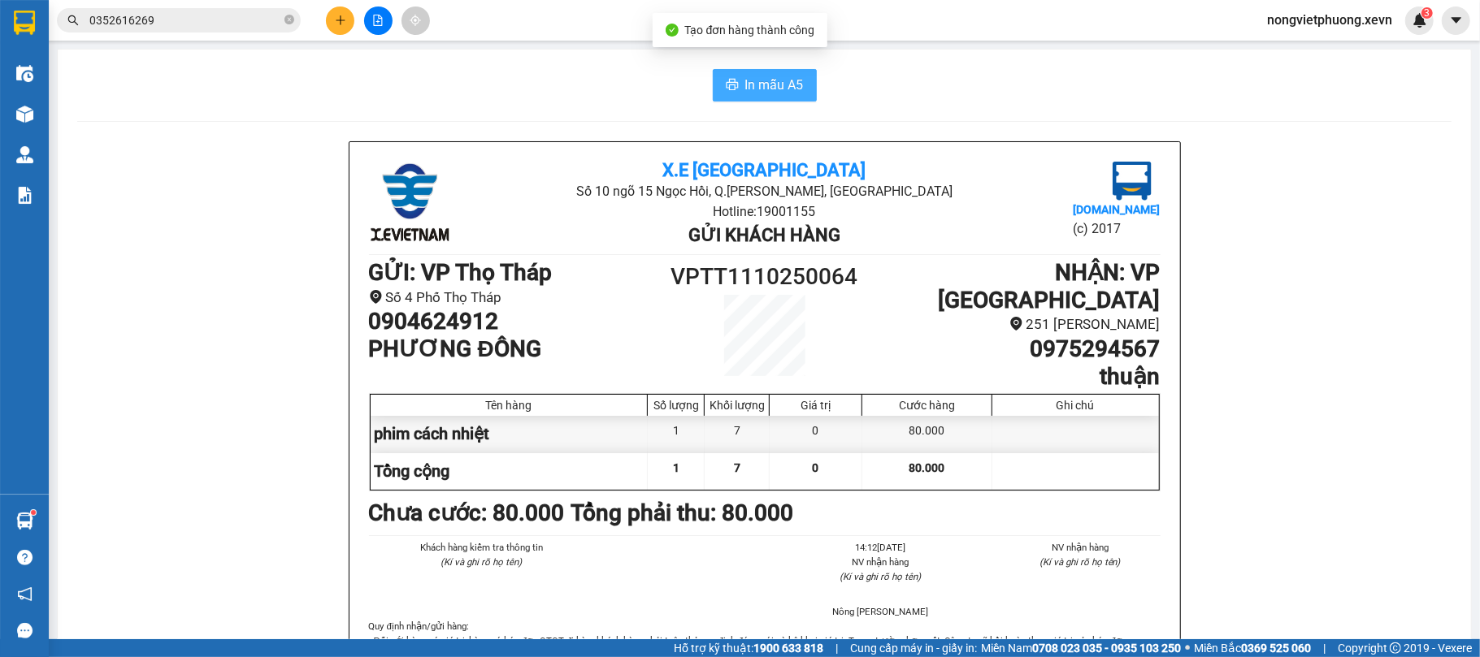
click at [769, 82] on span "In mẫu A5" at bounding box center [774, 85] width 59 height 20
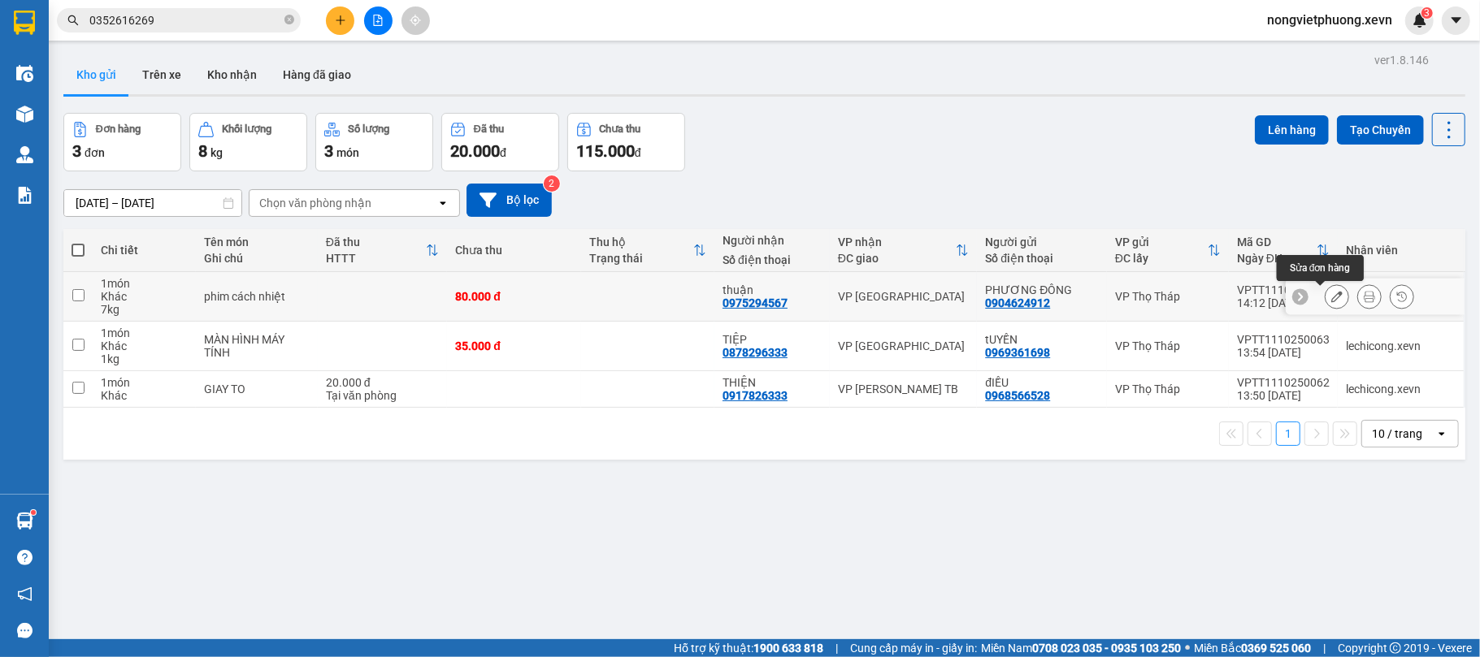
click at [1331, 297] on icon at bounding box center [1336, 296] width 11 height 11
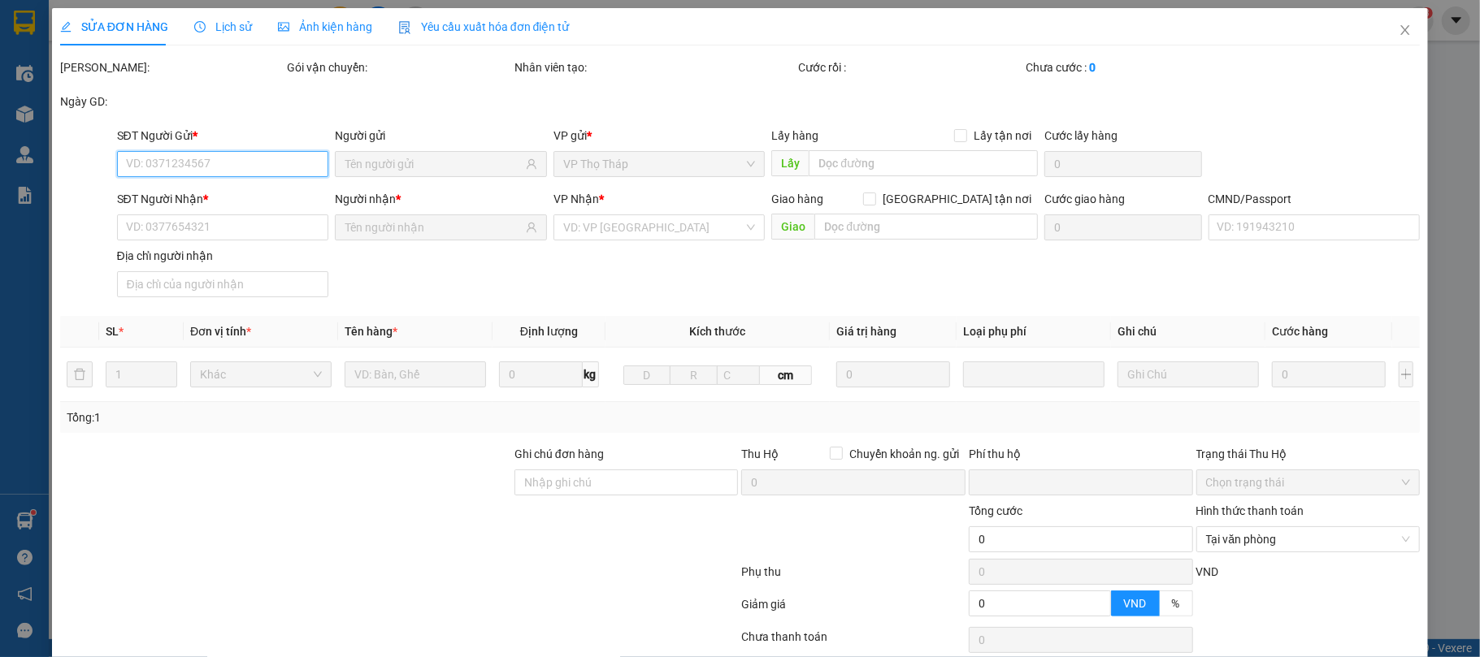
type input "0904624912"
type input "0975294567"
type input "[PERSON_NAME] 034091005792"
type input "0"
type input "80.000"
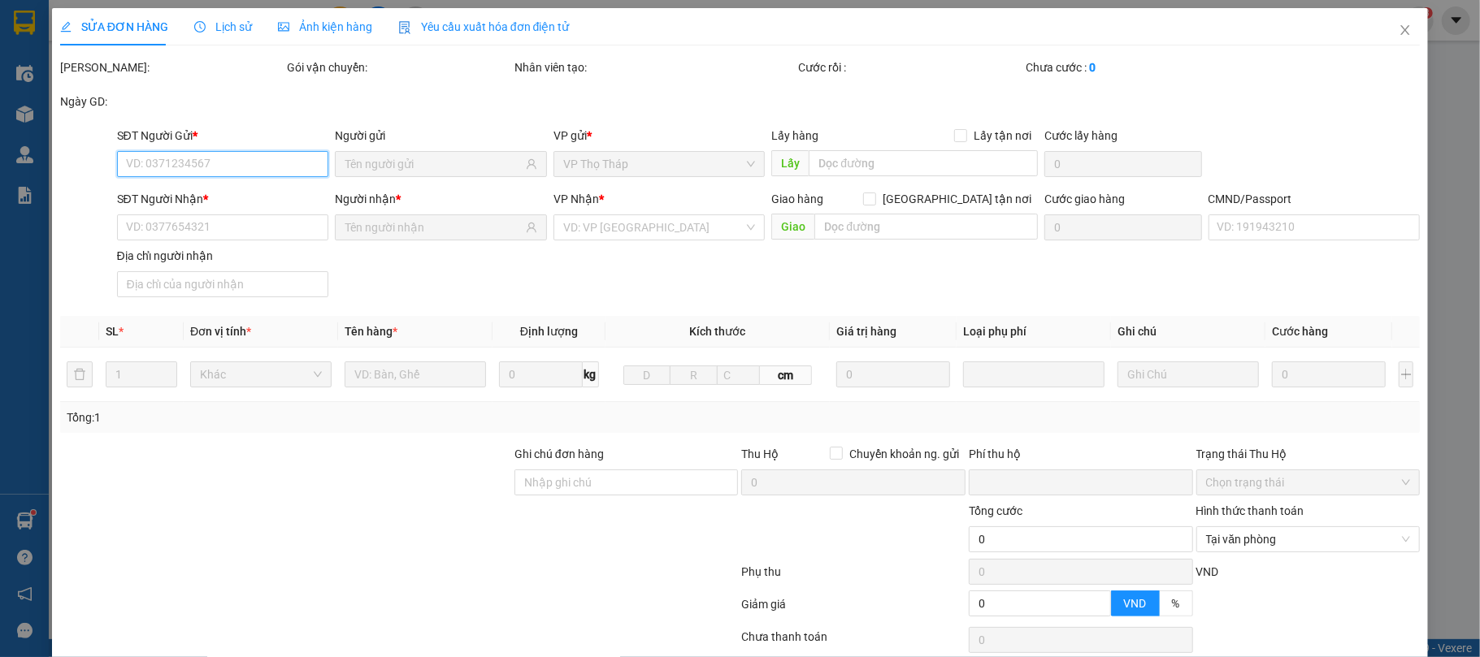
type input "80.000"
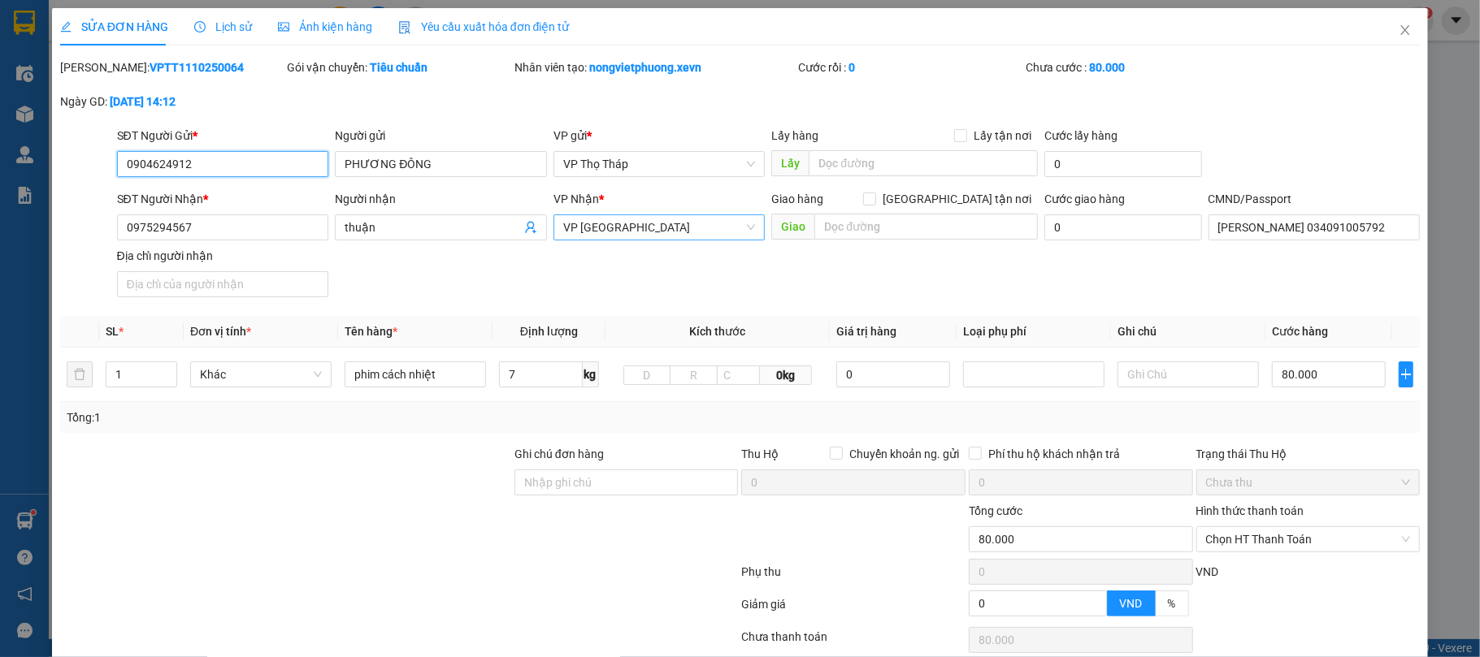
click at [703, 223] on span "VP [GEOGRAPHIC_DATA]" at bounding box center [659, 227] width 193 height 24
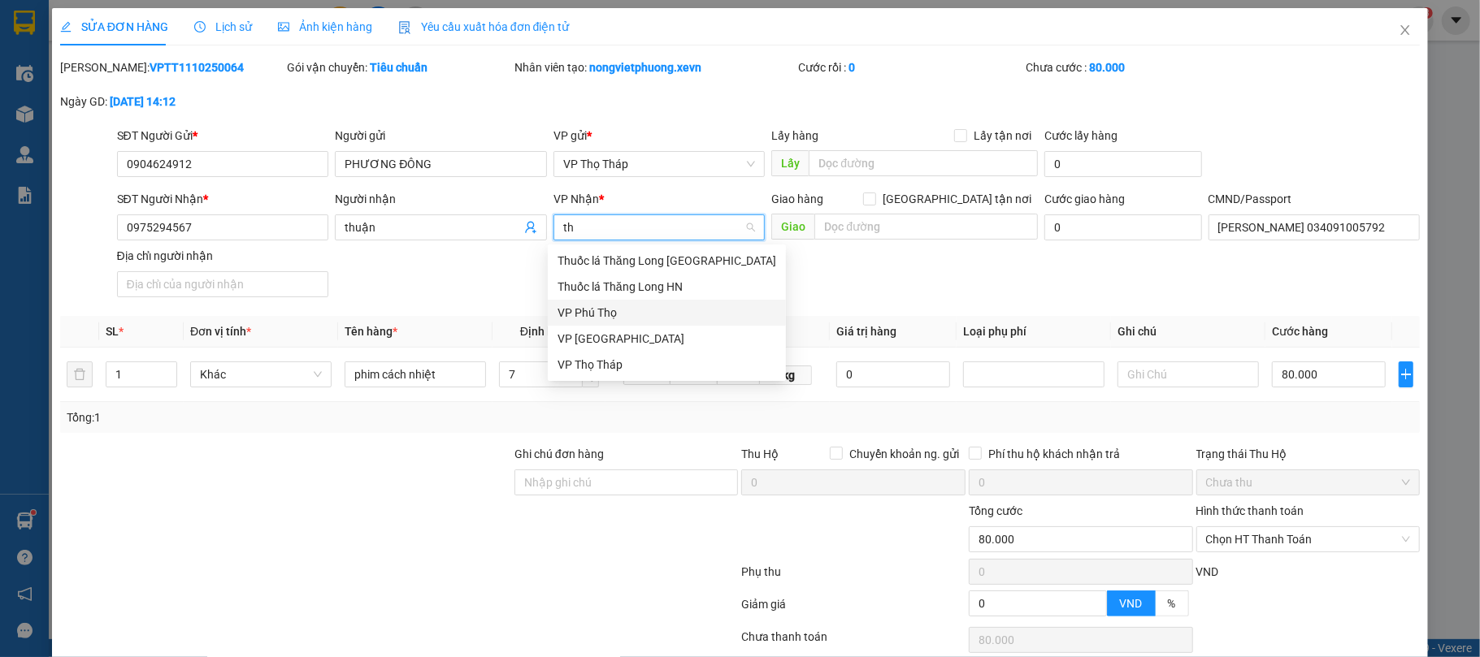
scroll to position [124, 0]
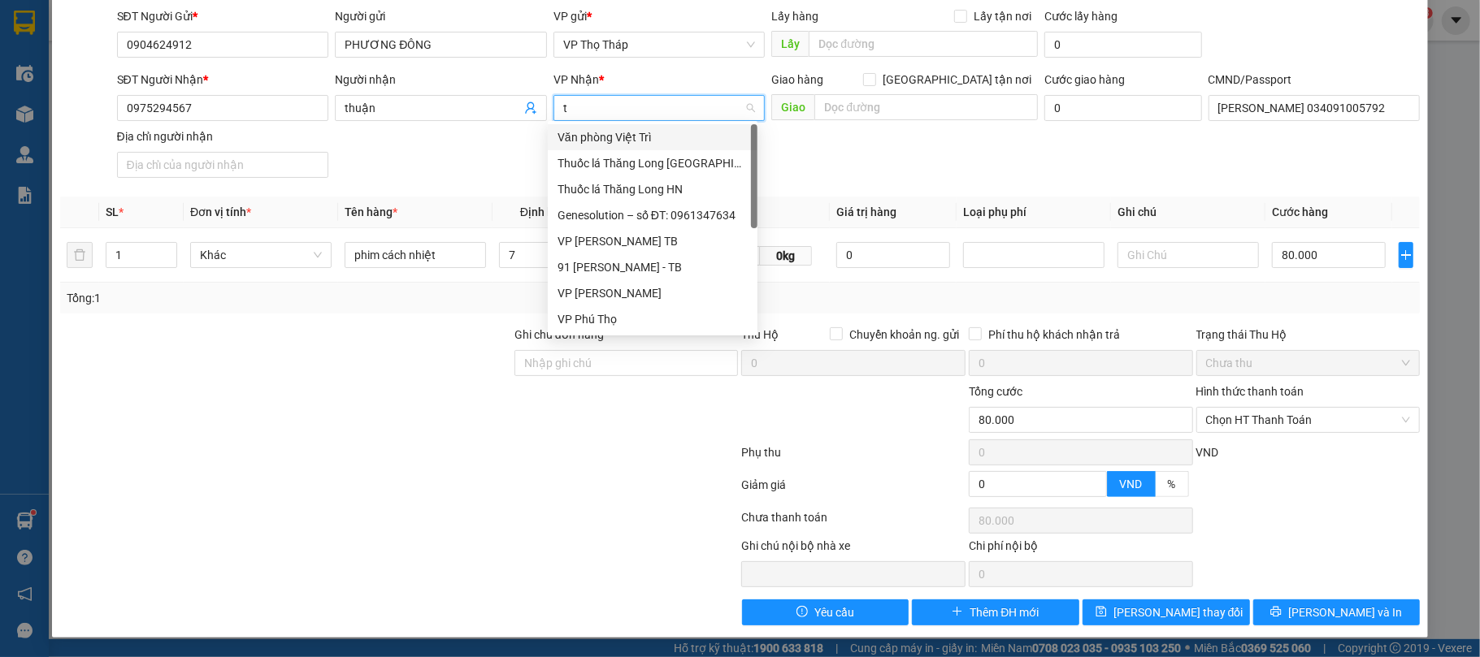
type input "tb"
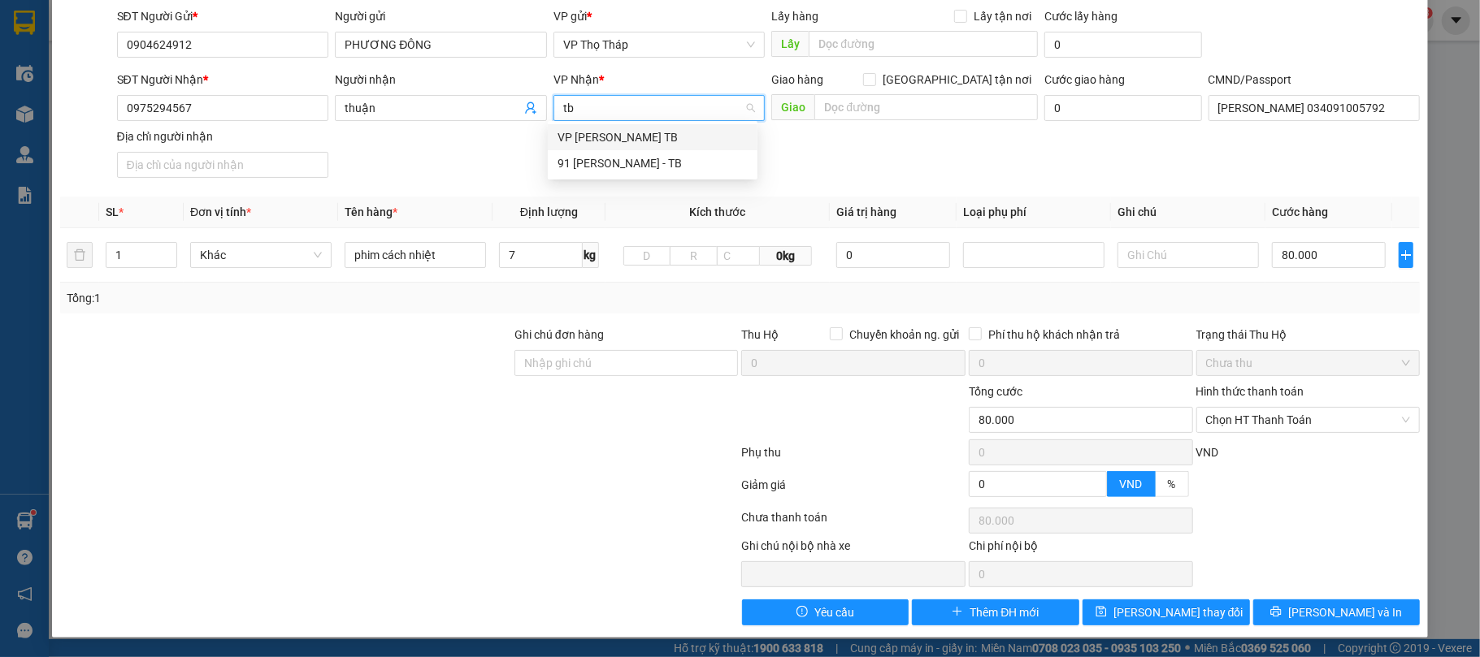
click at [613, 132] on div "VP [PERSON_NAME] TB" at bounding box center [653, 137] width 190 height 18
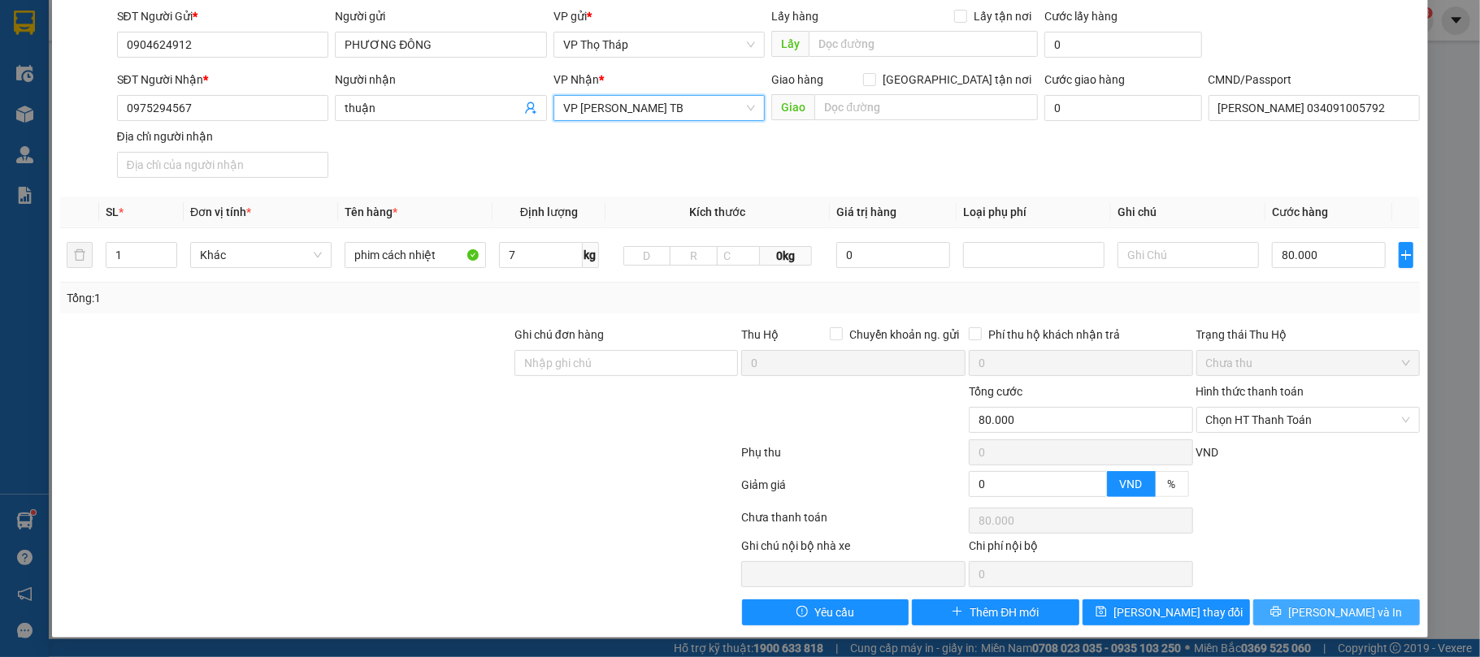
click at [1311, 616] on span "[PERSON_NAME] và In" at bounding box center [1345, 613] width 114 height 18
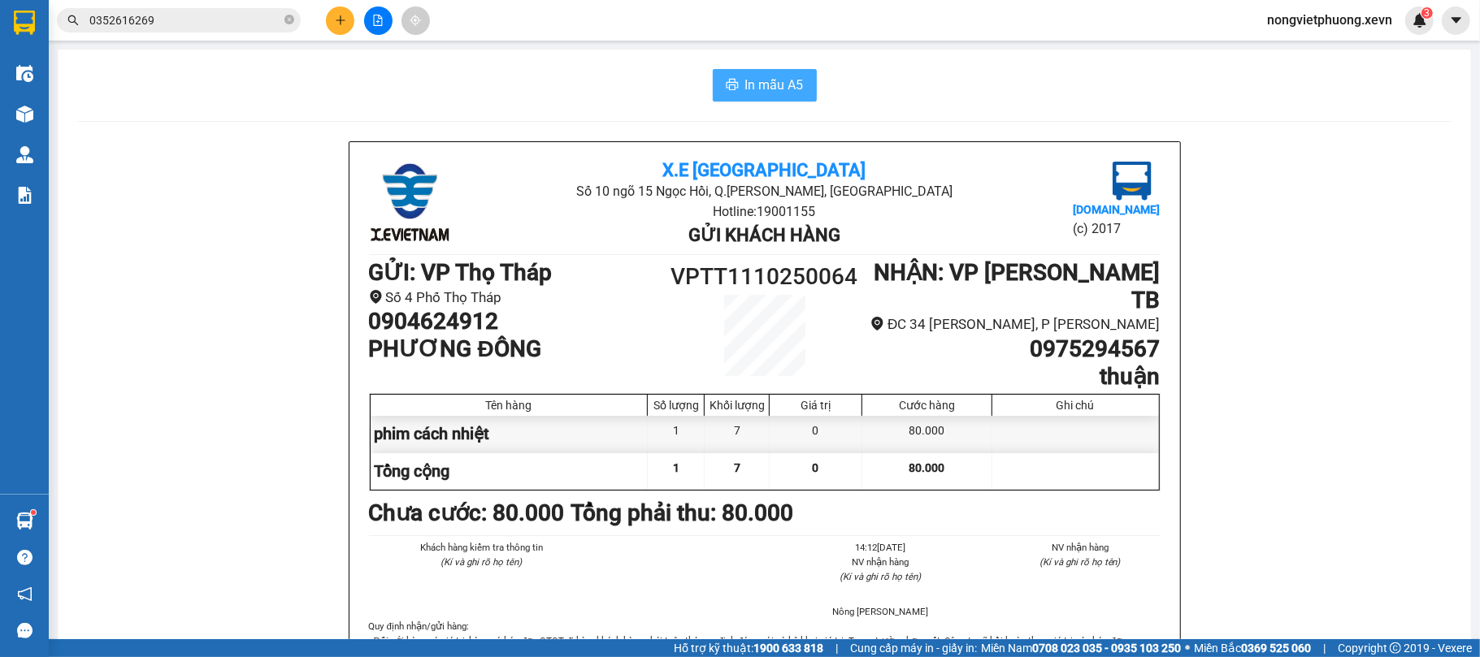
click at [804, 86] on button "In mẫu A5" at bounding box center [765, 85] width 104 height 33
